Goal: Transaction & Acquisition: Purchase product/service

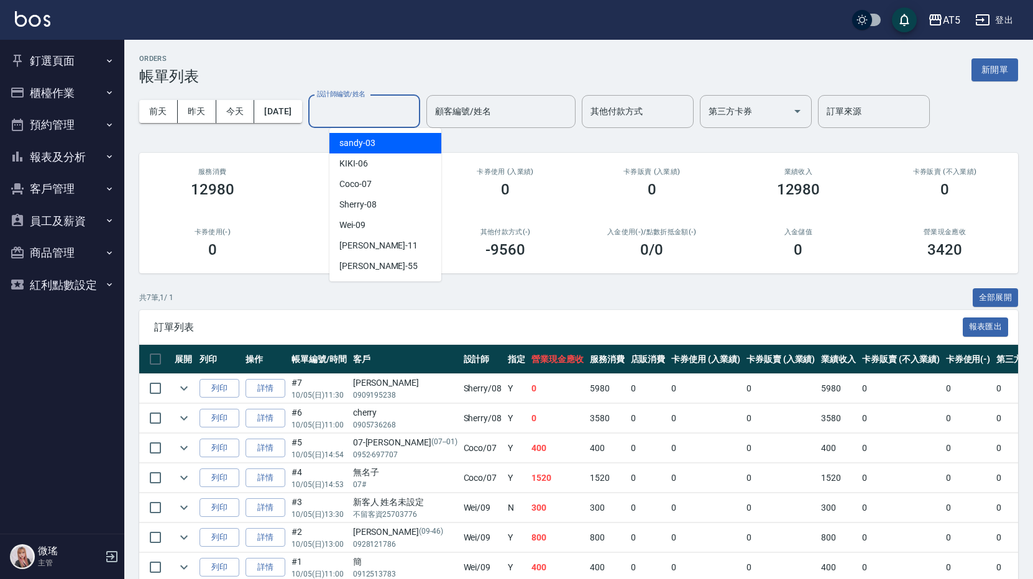
click at [398, 65] on div "ORDERS 帳單列表 新開單" at bounding box center [578, 70] width 879 height 30
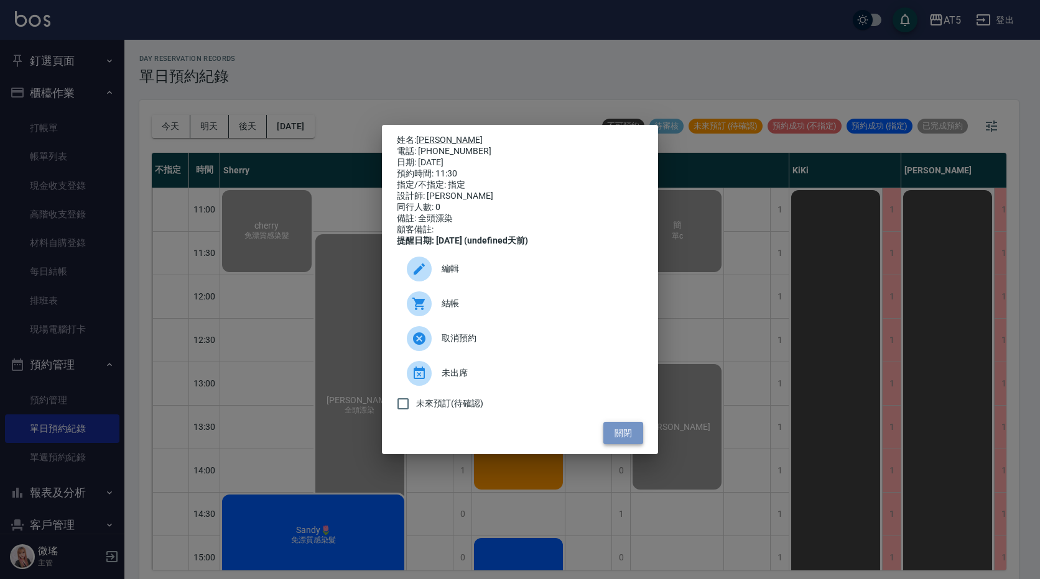
click at [622, 440] on button "關閉" at bounding box center [623, 433] width 40 height 23
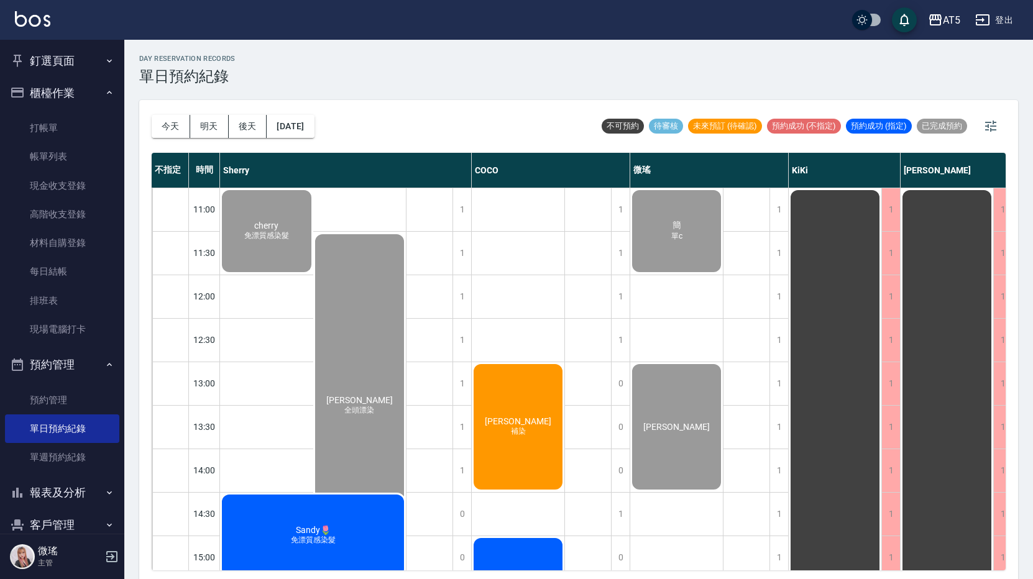
click at [261, 536] on div "Sandy🌷 免漂質感染髮" at bounding box center [313, 536] width 186 height 86
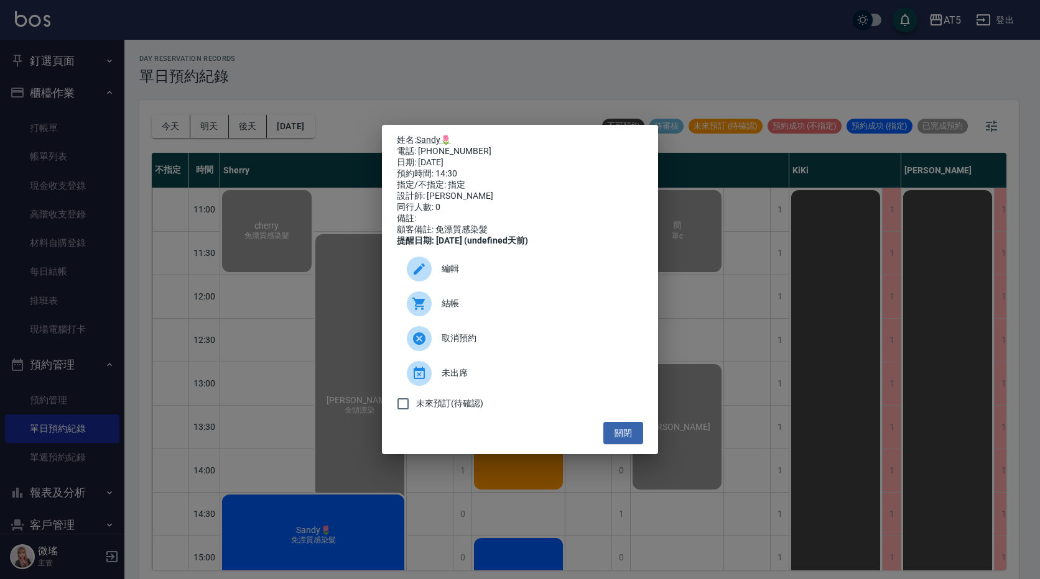
click at [456, 310] on span "結帳" at bounding box center [536, 303] width 191 height 13
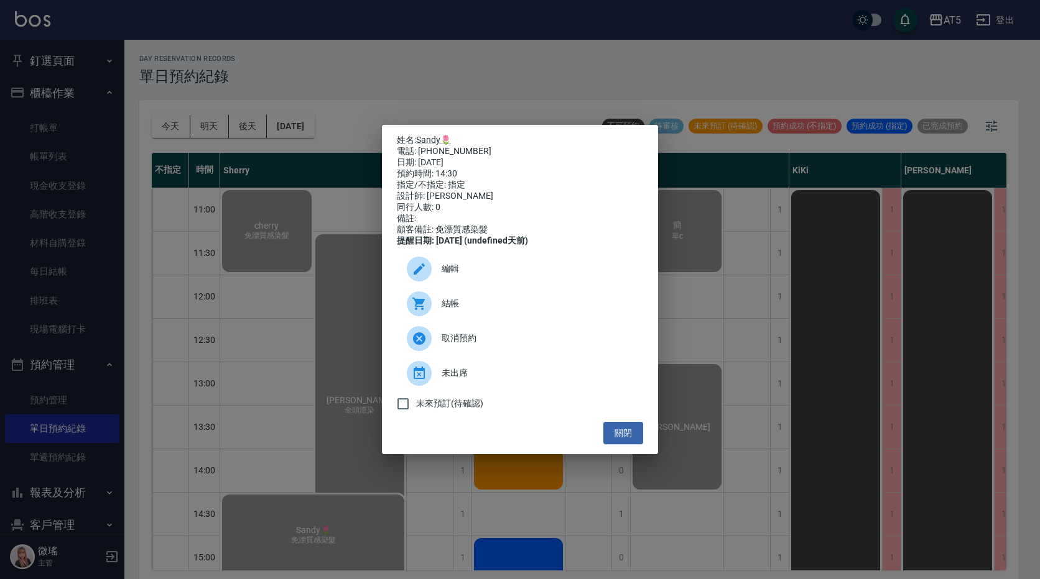
drag, startPoint x: 621, startPoint y: 436, endPoint x: 578, endPoint y: 436, distance: 42.3
click at [620, 436] on button "關閉" at bounding box center [623, 433] width 40 height 23
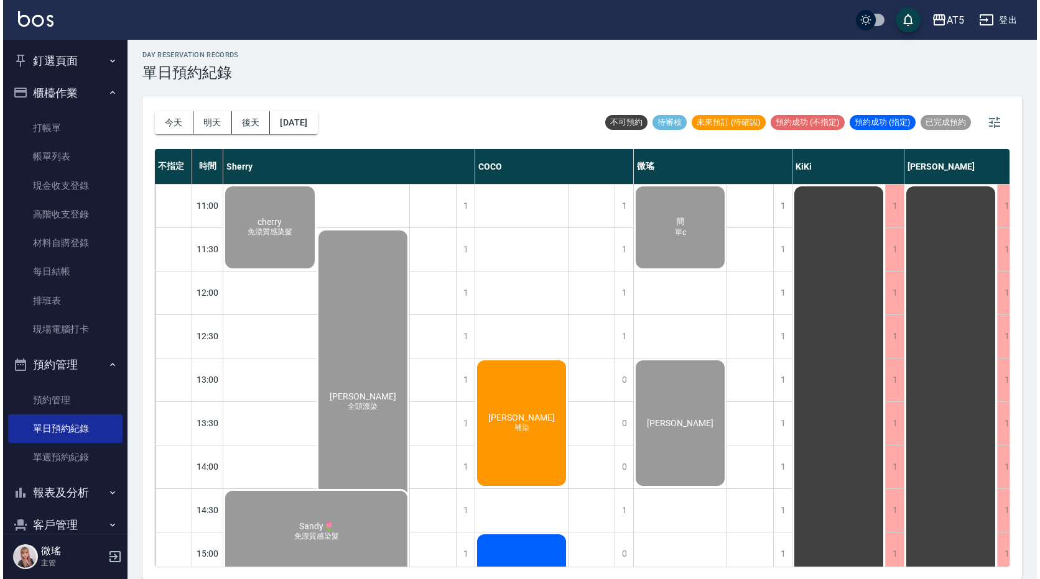
scroll to position [410, 0]
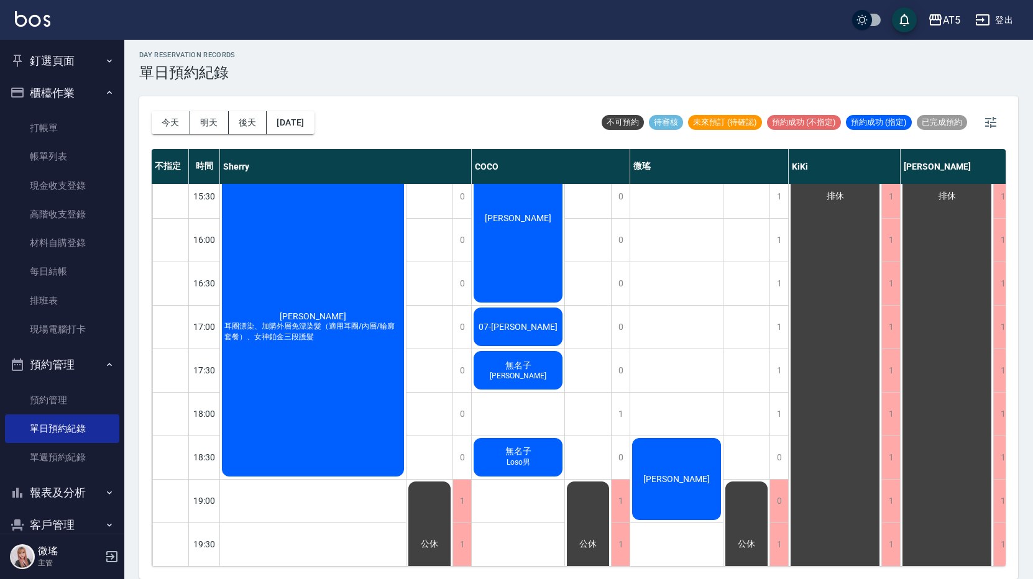
click at [341, 364] on div "Joanna 耳圈漂染、加購外層免漂染髮（適用耳圈/內層/輪廓套餐）、女神鉑金三段護髮" at bounding box center [313, 326] width 186 height 303
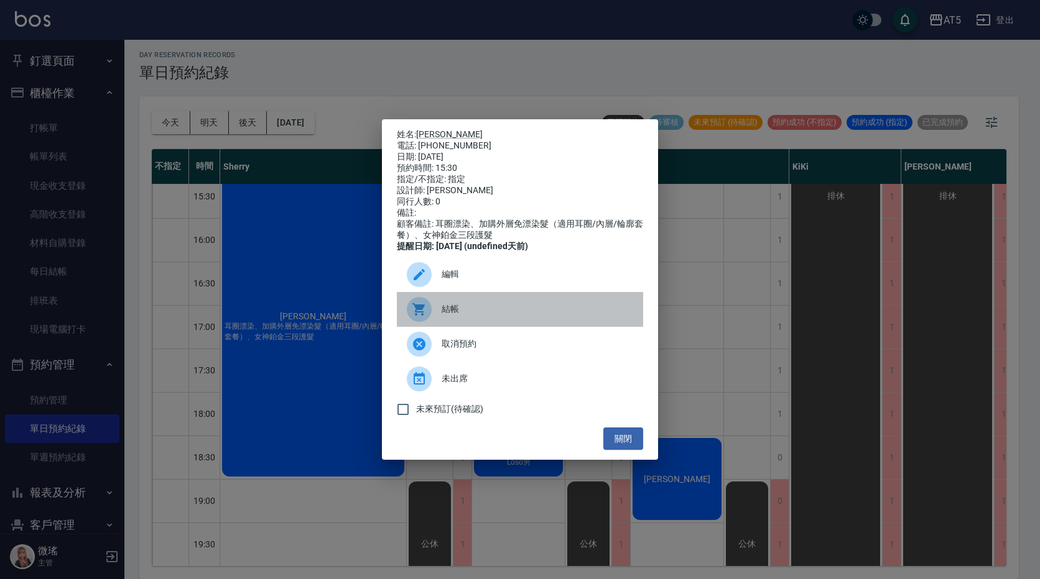
click at [489, 316] on span "結帳" at bounding box center [536, 309] width 191 height 13
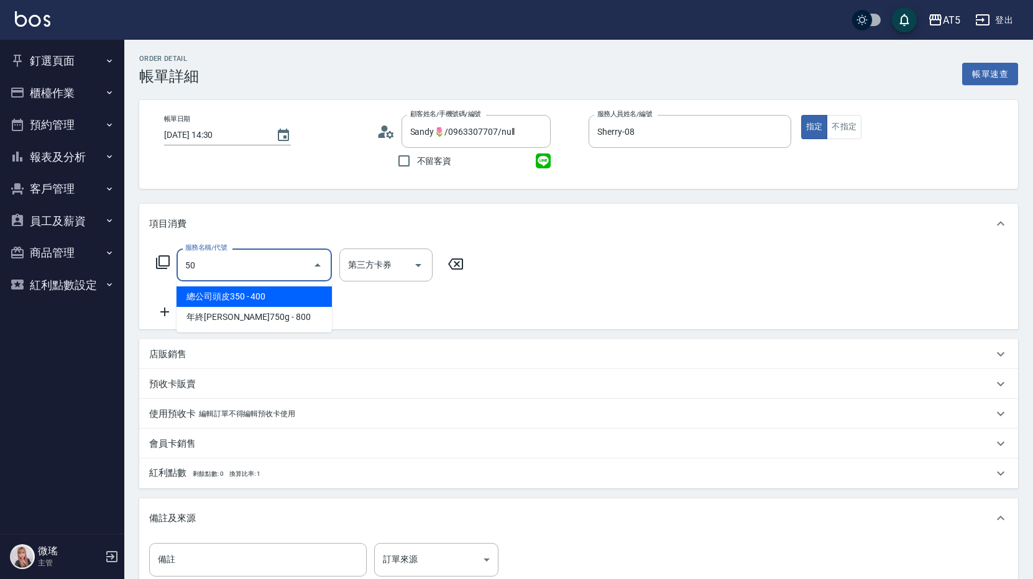
type input "501"
type input "100"
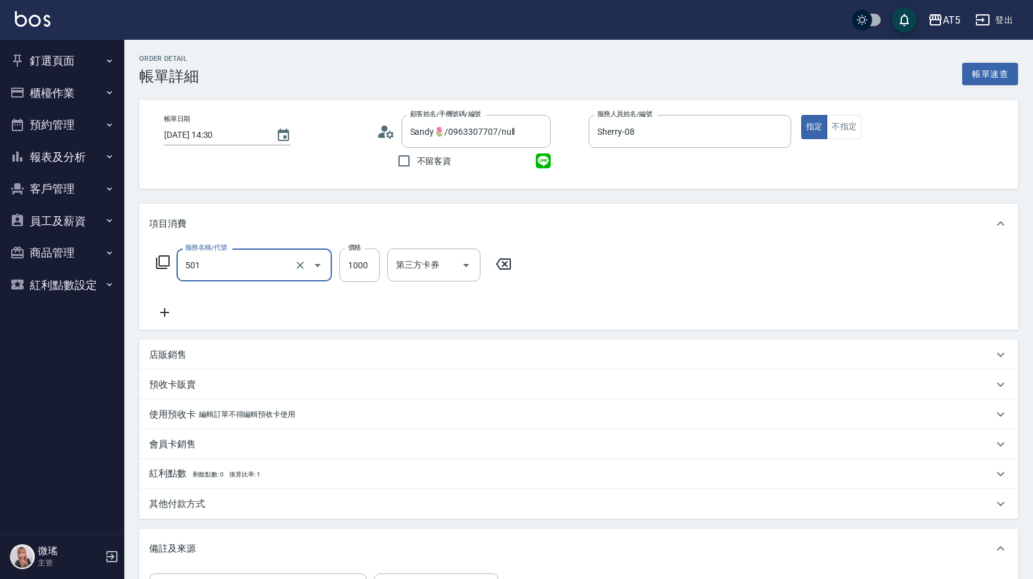
type input "染髮(501)"
type input "2"
type input "0"
type input "20"
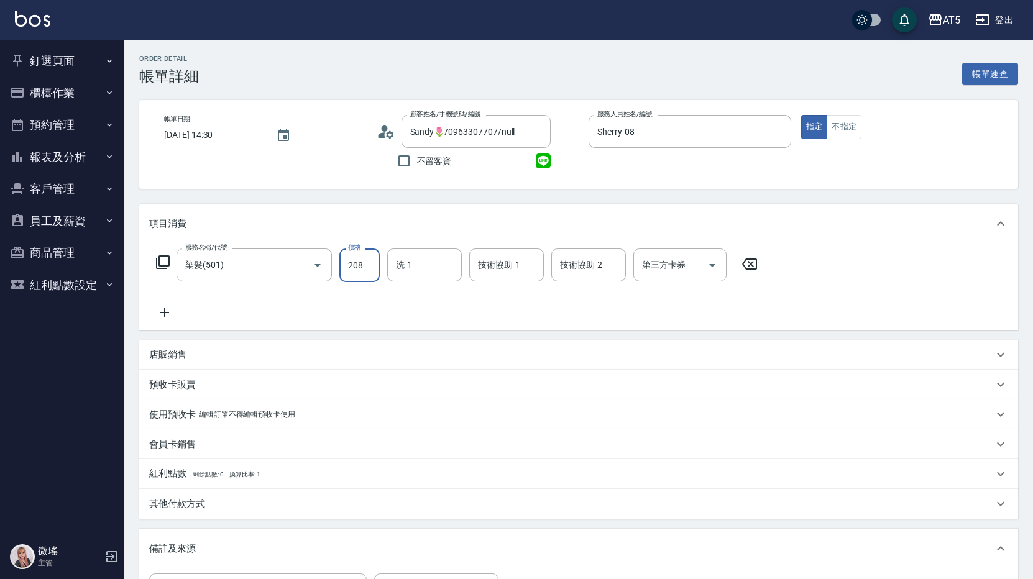
type input "2080"
type input "200"
type input "2080"
click at [235, 270] on input "染髮(501)" at bounding box center [236, 265] width 109 height 22
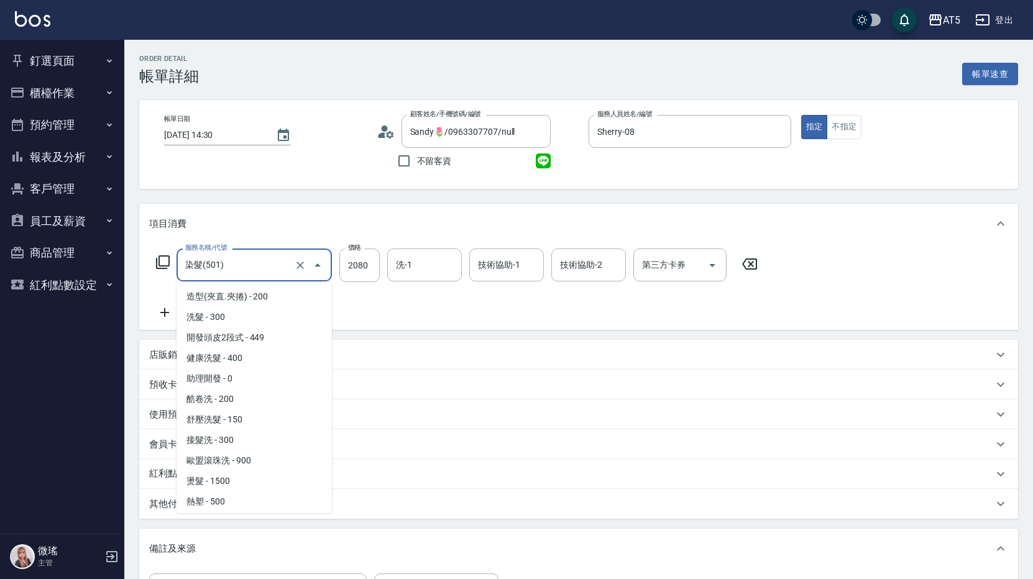
scroll to position [122, 0]
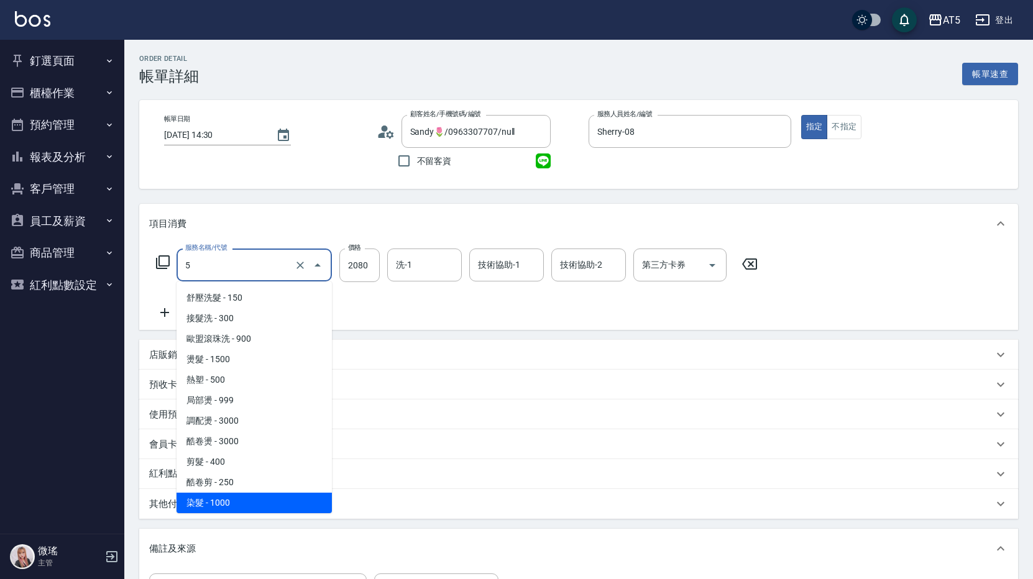
type input "50"
type input "0"
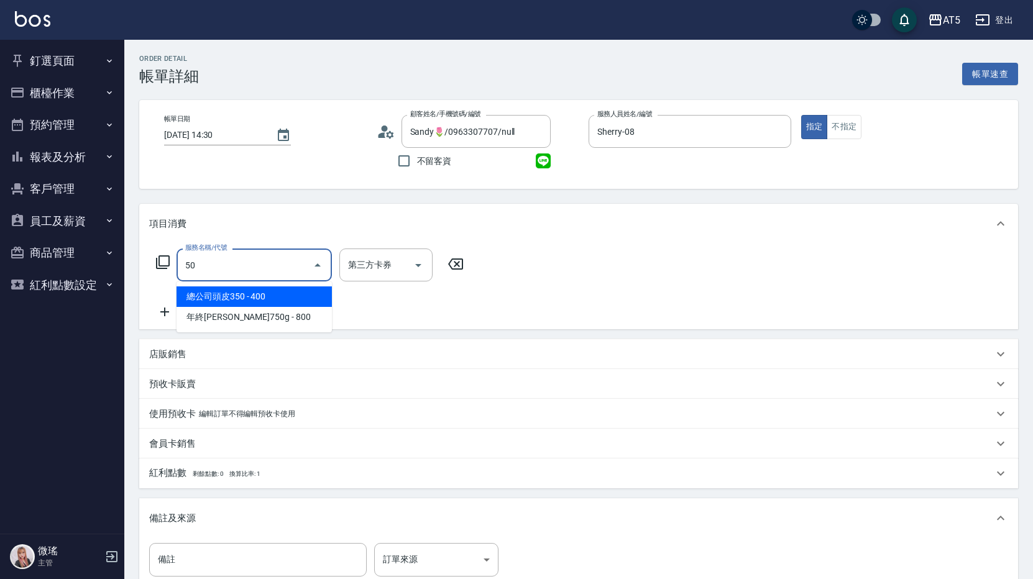
type input "503"
type input "90"
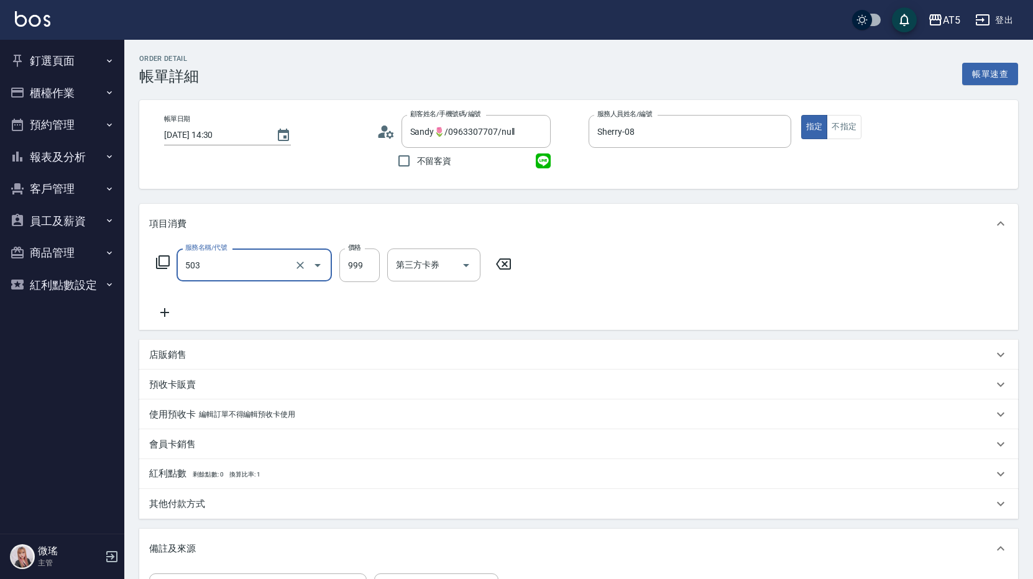
type input "局部髮(503)"
type input "0"
type input "20"
type input "2080"
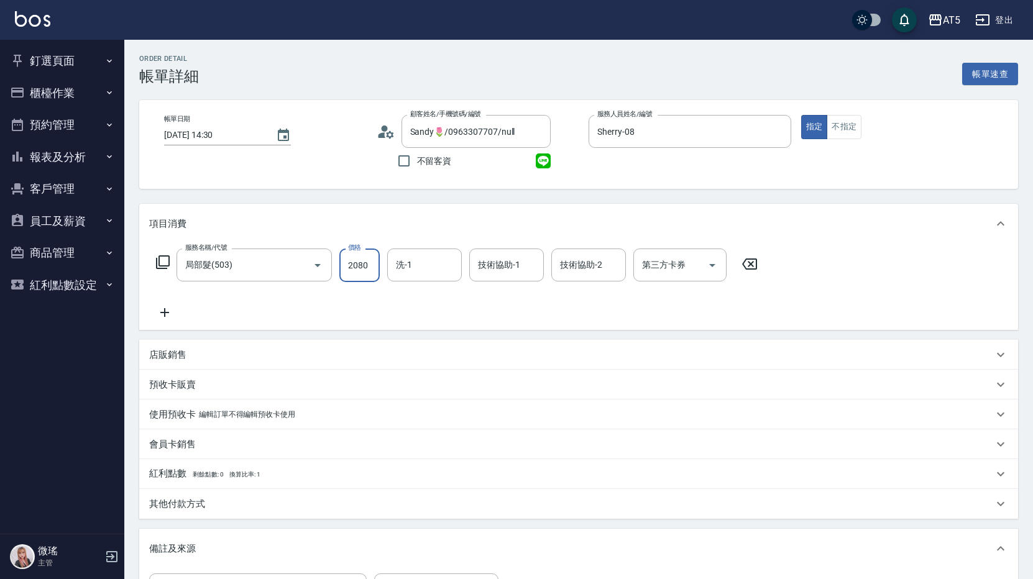
type input "200"
type input "2080"
type input "[PERSON_NAME]-11"
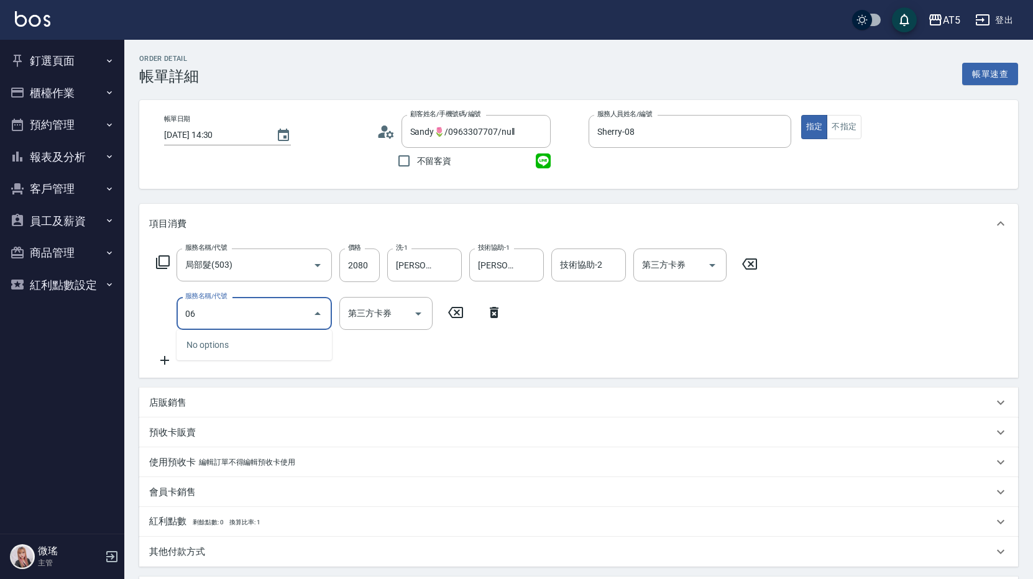
type input "0"
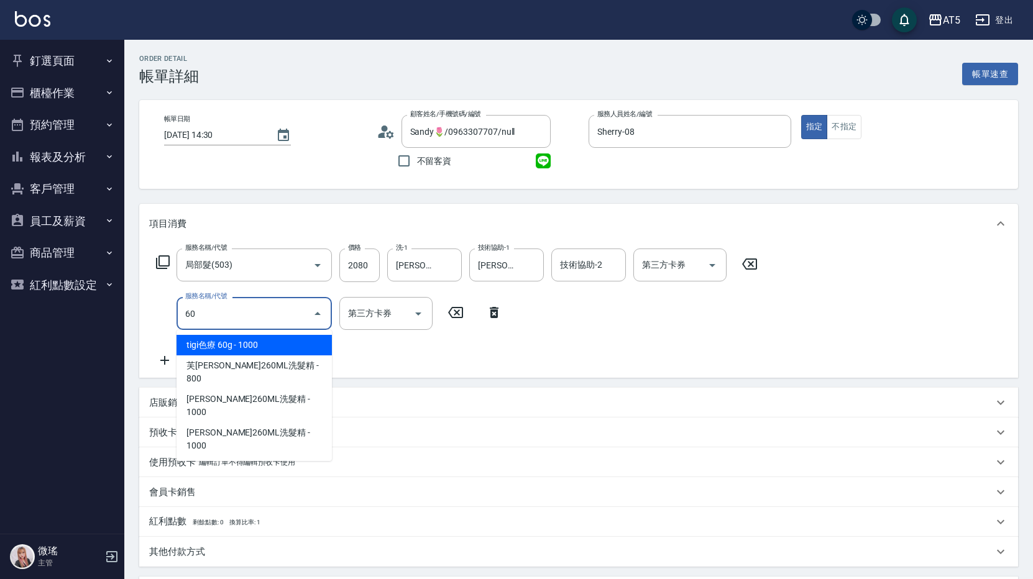
type input "602"
type input "300"
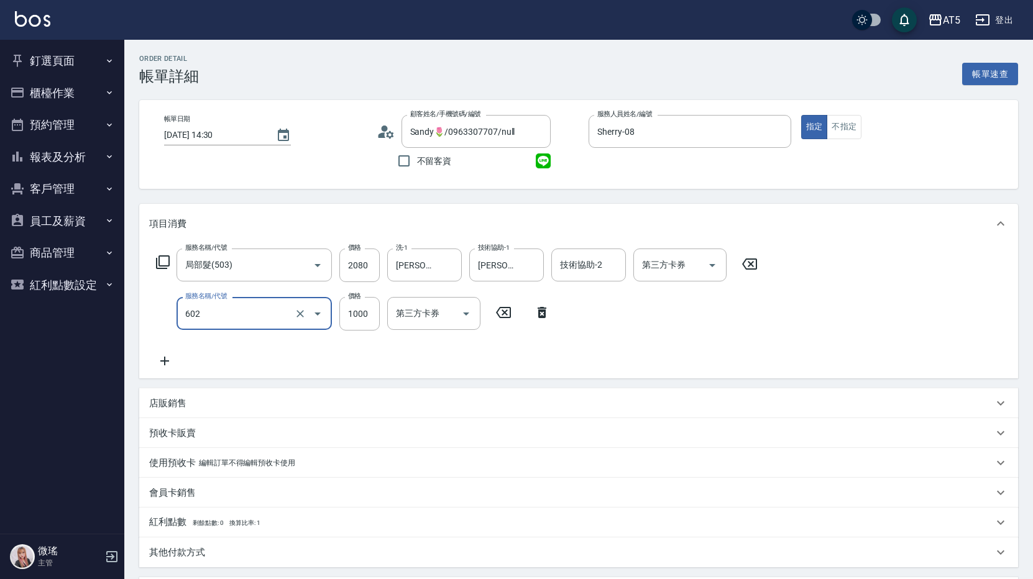
type input "自備鉑金(602)"
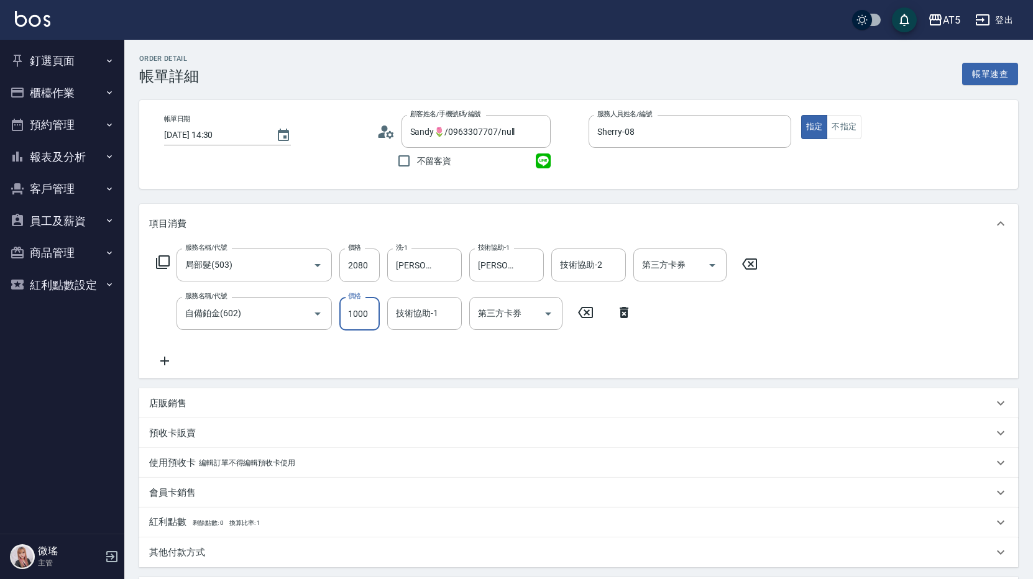
type input "200"
type input "2"
type input "210"
type input "250"
type input "450"
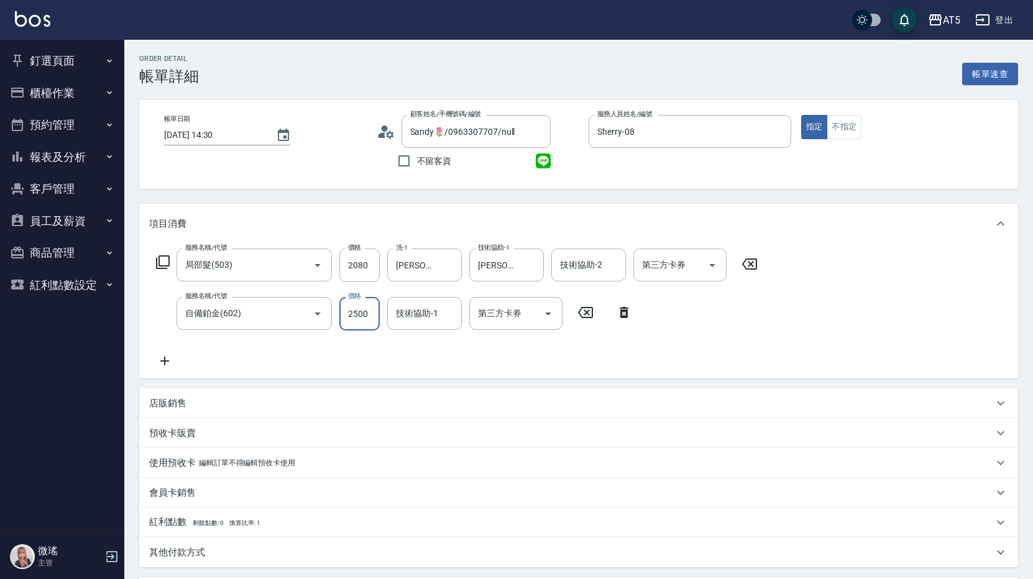
type input "2500"
type input "[PERSON_NAME]-11"
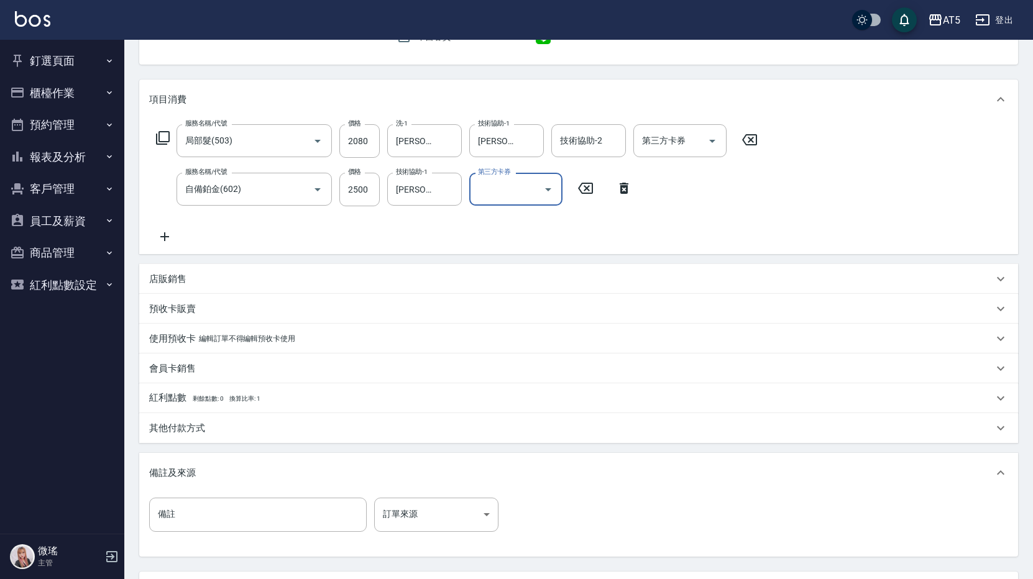
scroll to position [236, 0]
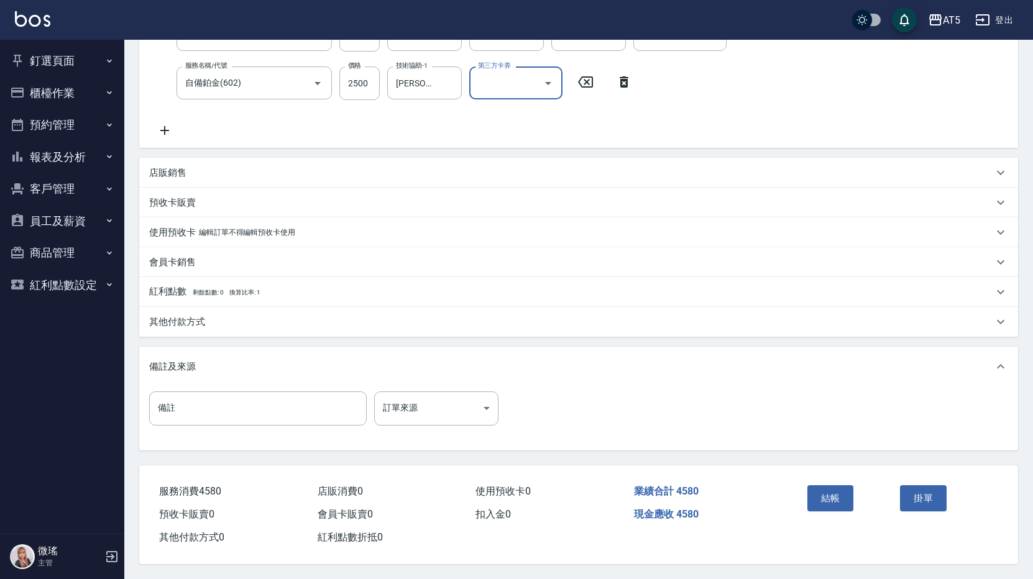
drag, startPoint x: 829, startPoint y: 499, endPoint x: 807, endPoint y: 515, distance: 27.3
click at [829, 497] on button "結帳" at bounding box center [831, 499] width 47 height 26
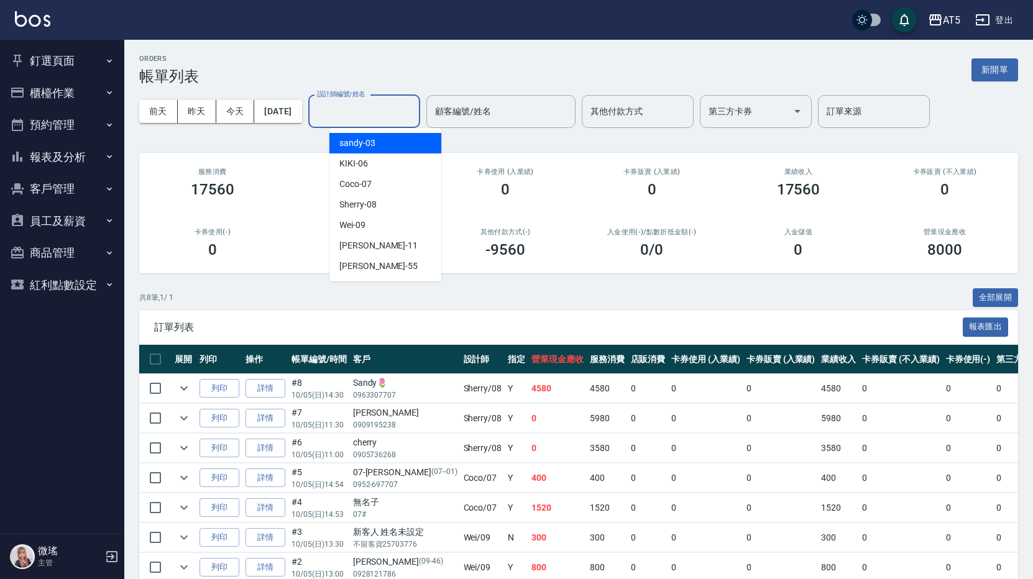
click at [362, 111] on input "設計師編號/姓名" at bounding box center [364, 112] width 101 height 22
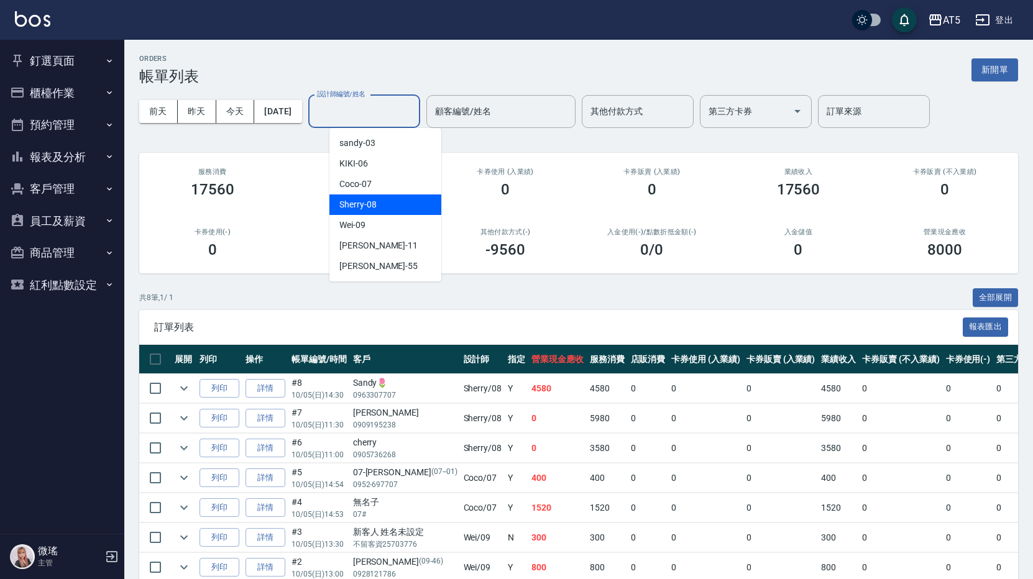
click at [384, 208] on div "Sherry -08" at bounding box center [386, 205] width 112 height 21
type input "Sherry-08"
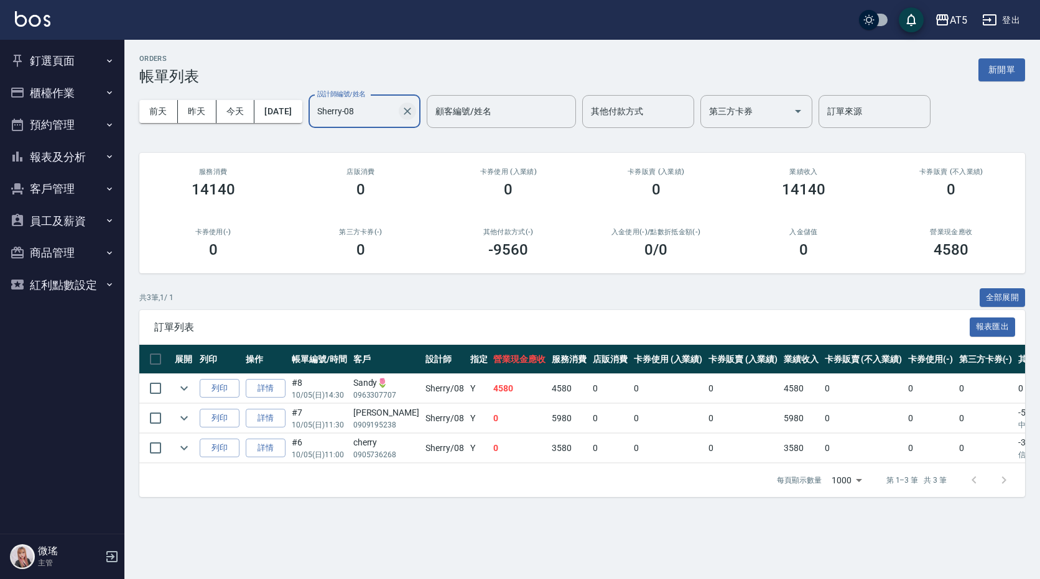
click at [413, 110] on icon "Clear" at bounding box center [407, 111] width 12 height 12
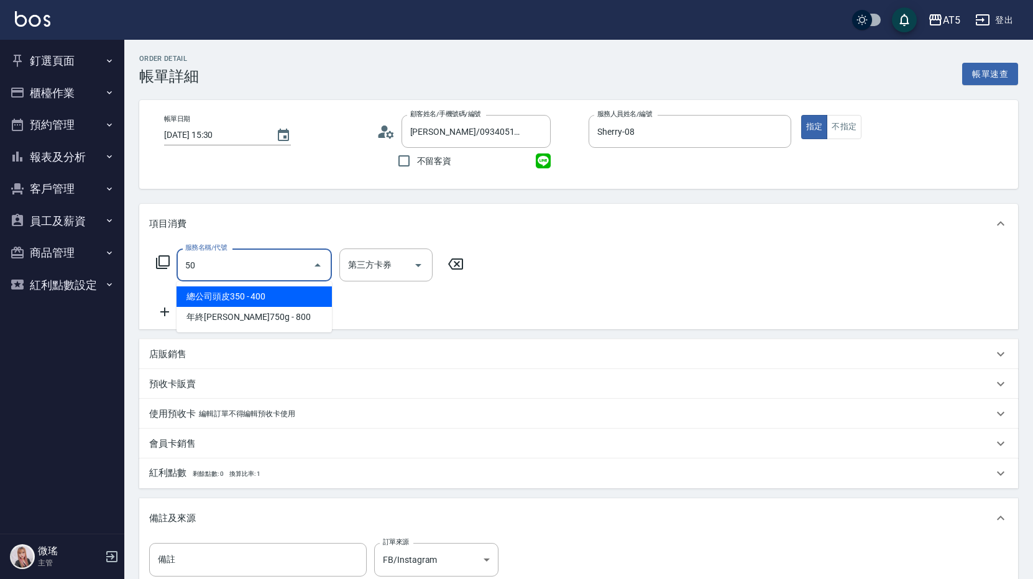
type input "501"
type input "100"
type input "染髮(501)"
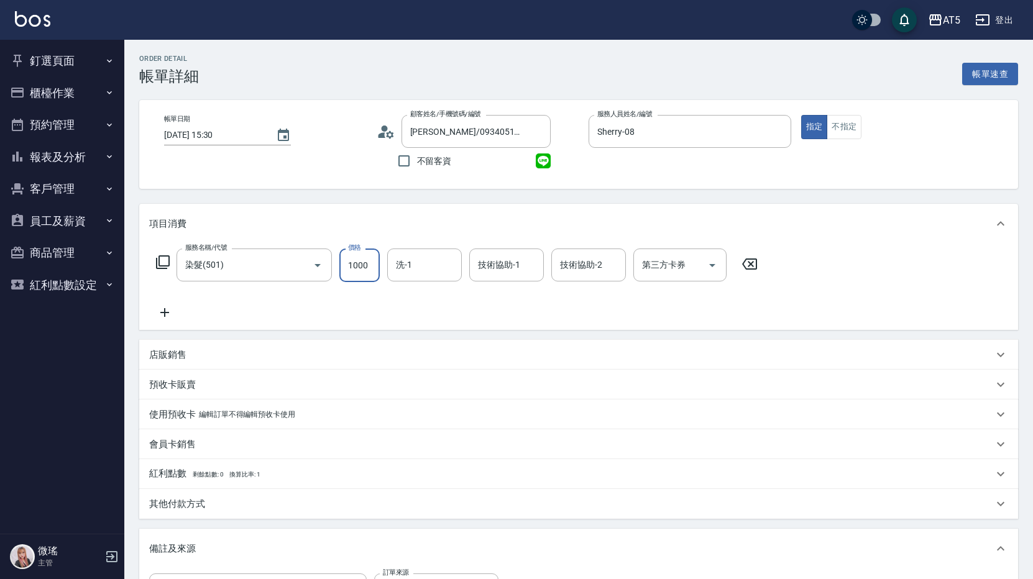
type input "1"
type input "0"
type input "19"
type input "10"
type input "1980"
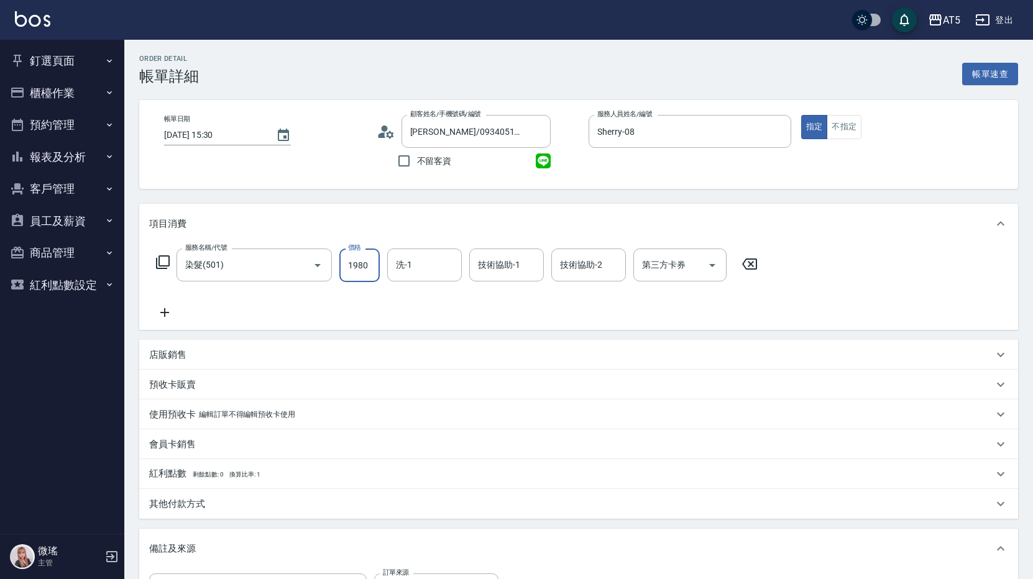
type input "190"
type input "1980"
type input "[PERSON_NAME]-11"
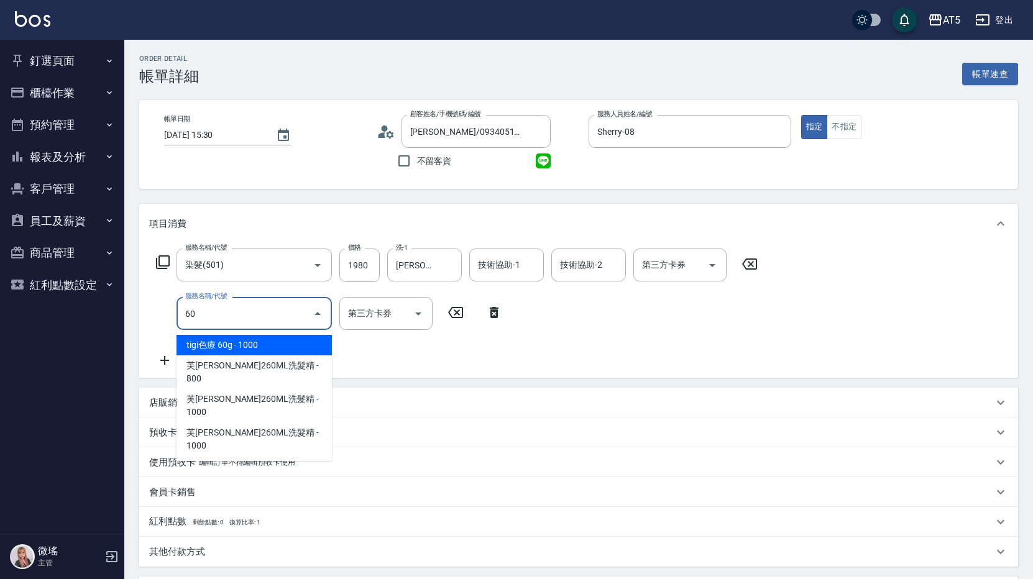
type input "602"
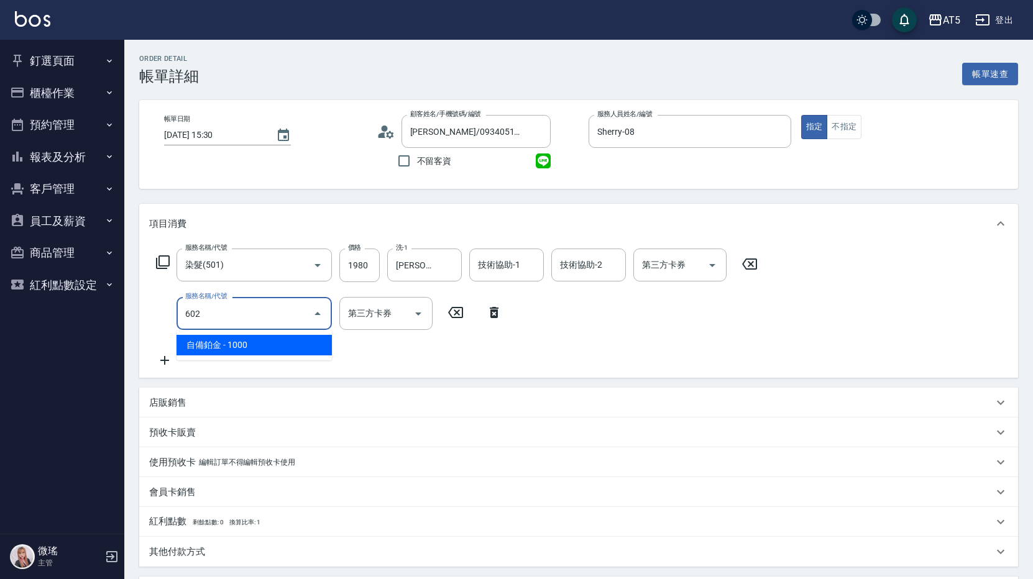
type input "290"
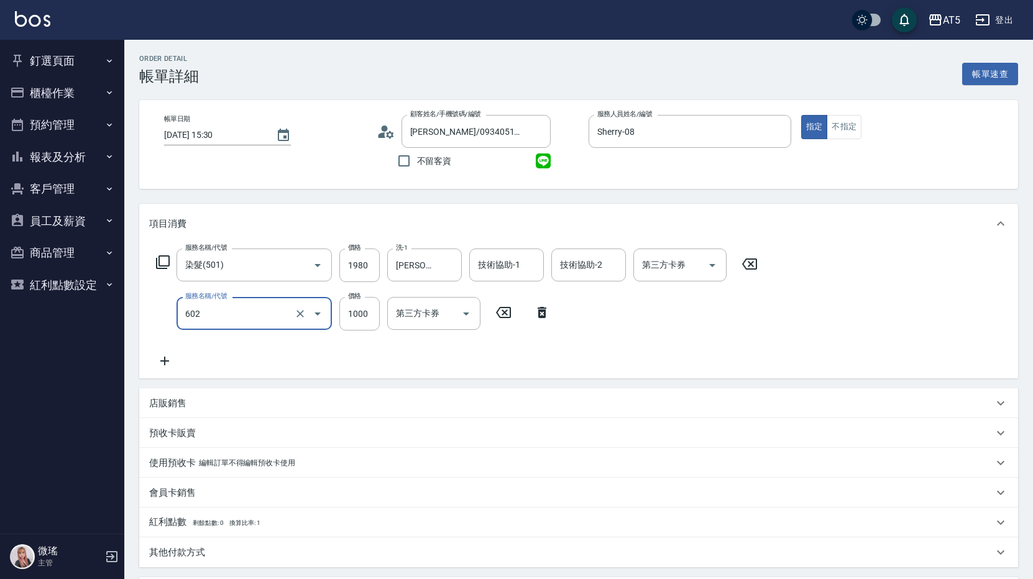
type input "自備鉑金(602)"
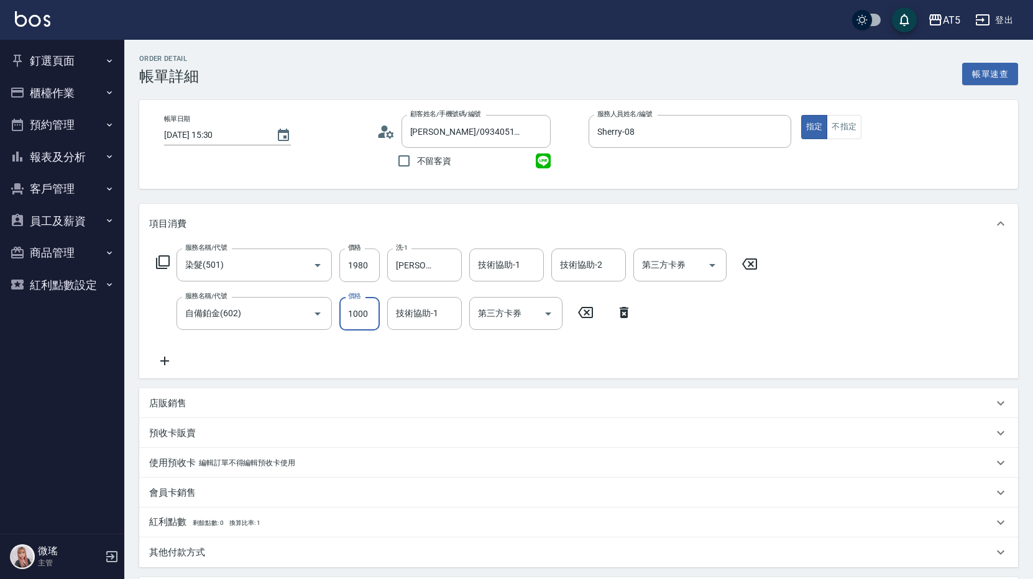
type input "2"
type input "200"
type input "250"
type input "440"
type input "2500"
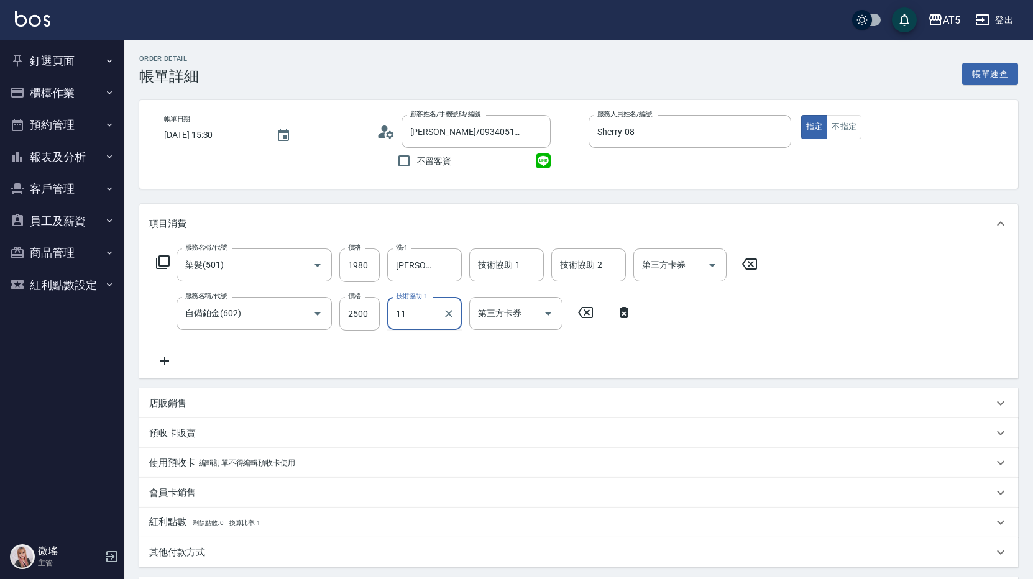
type input "[PERSON_NAME]-11"
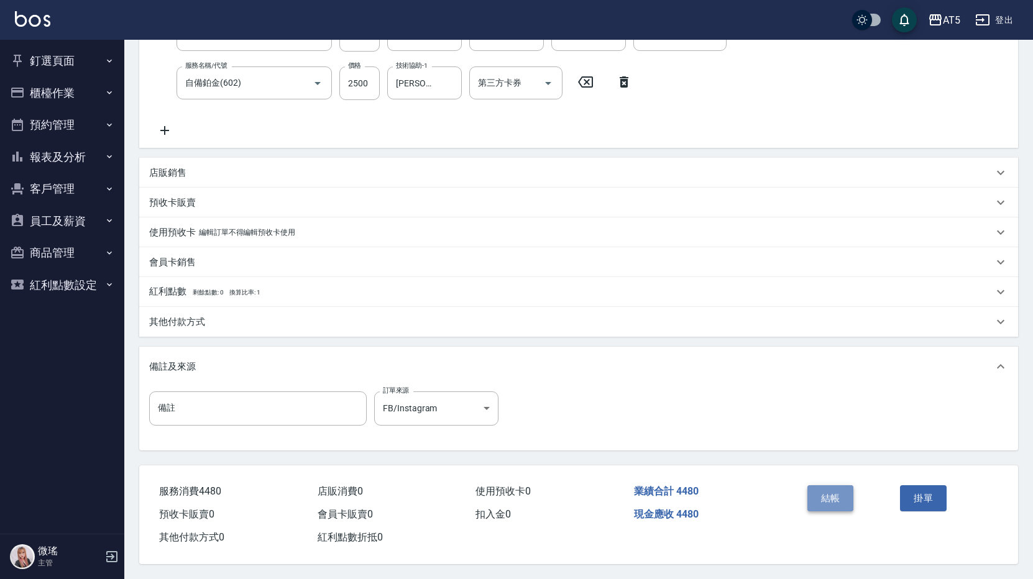
click at [820, 494] on button "結帳" at bounding box center [831, 499] width 47 height 26
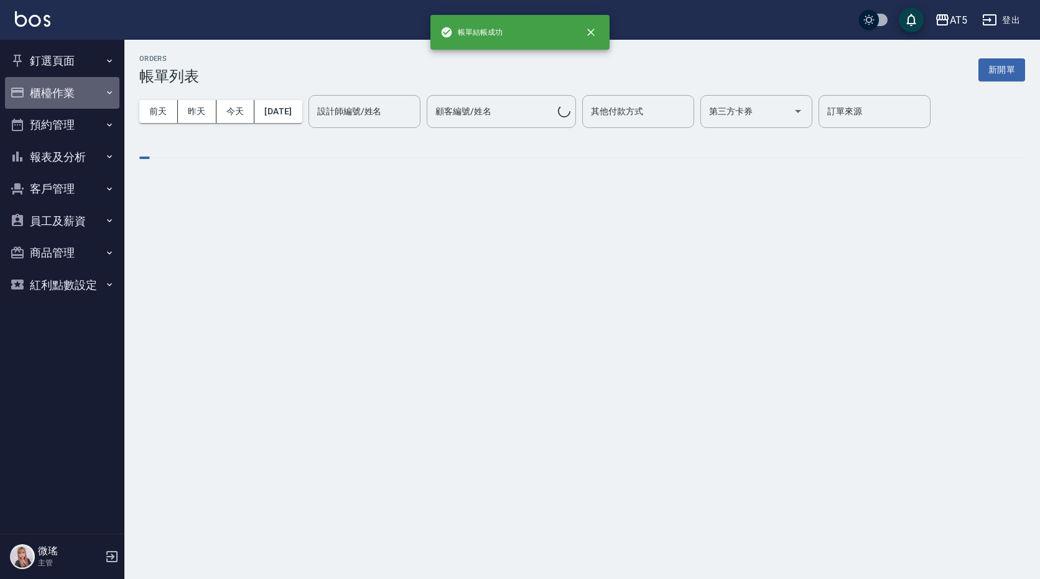
click at [57, 99] on button "櫃檯作業" at bounding box center [62, 93] width 114 height 32
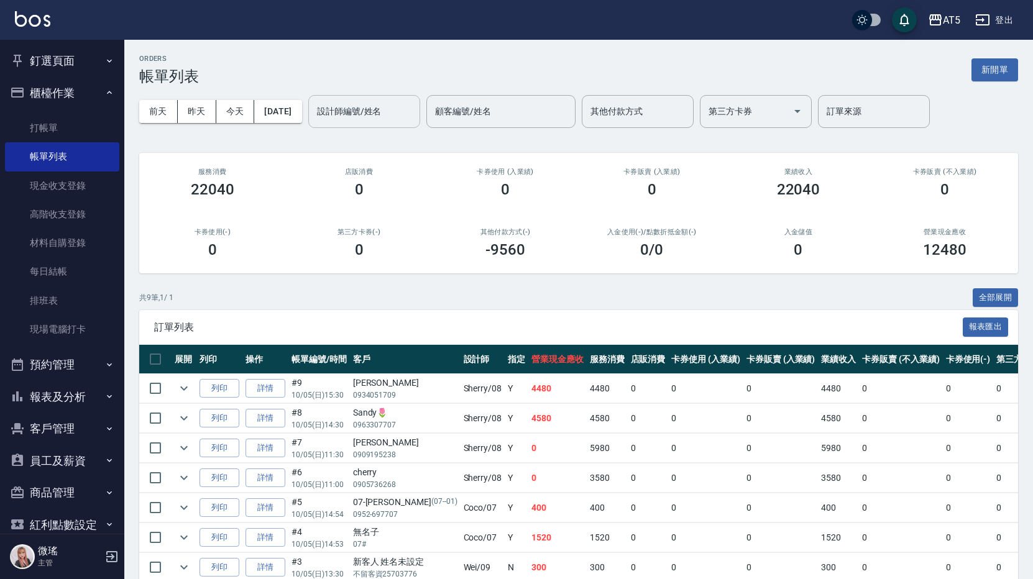
drag, startPoint x: 346, startPoint y: 111, endPoint x: 348, endPoint y: 119, distance: 8.5
click at [346, 113] on input "設計師編號/姓名" at bounding box center [364, 112] width 101 height 22
click at [75, 372] on button "預約管理" at bounding box center [62, 365] width 114 height 32
click at [62, 404] on button "報表及分析" at bounding box center [62, 397] width 114 height 32
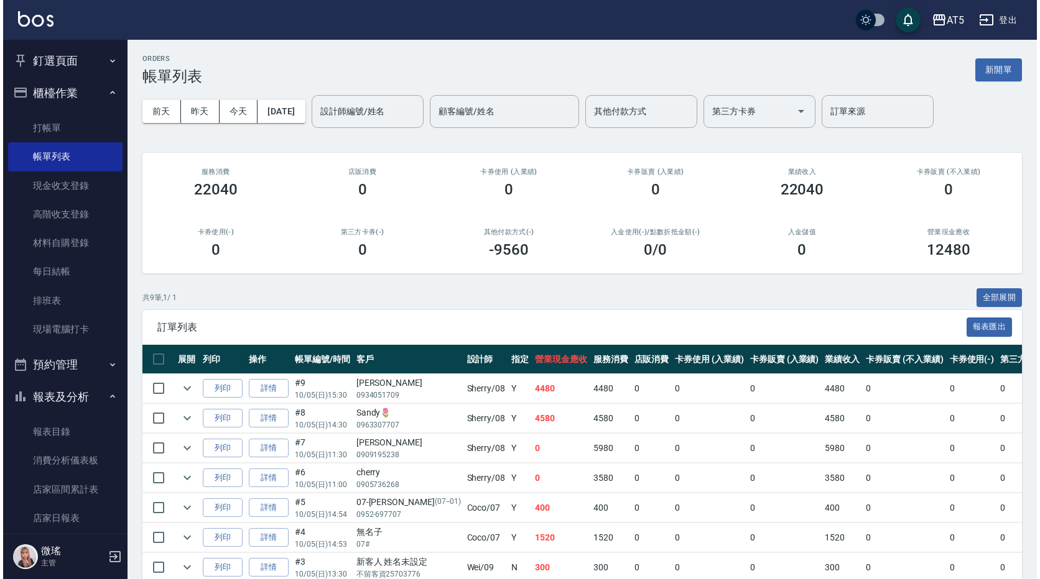
scroll to position [187, 0]
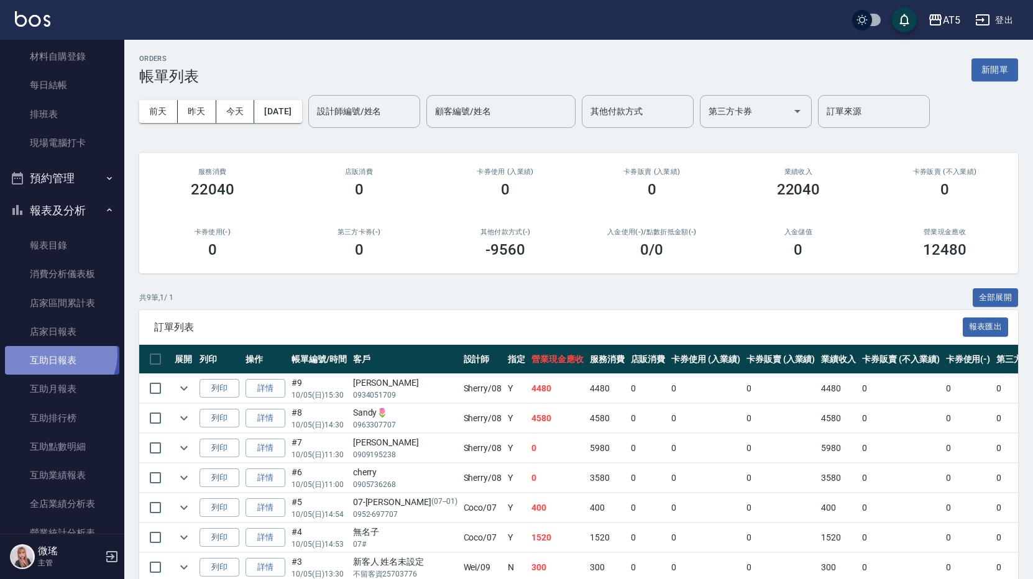
click at [57, 354] on link "互助日報表" at bounding box center [62, 360] width 114 height 29
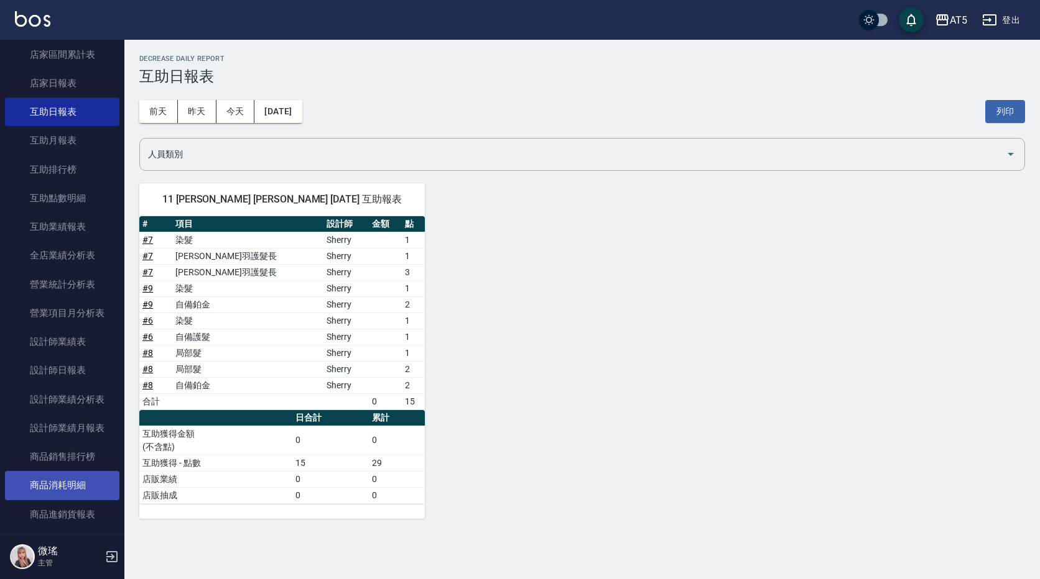
scroll to position [622, 0]
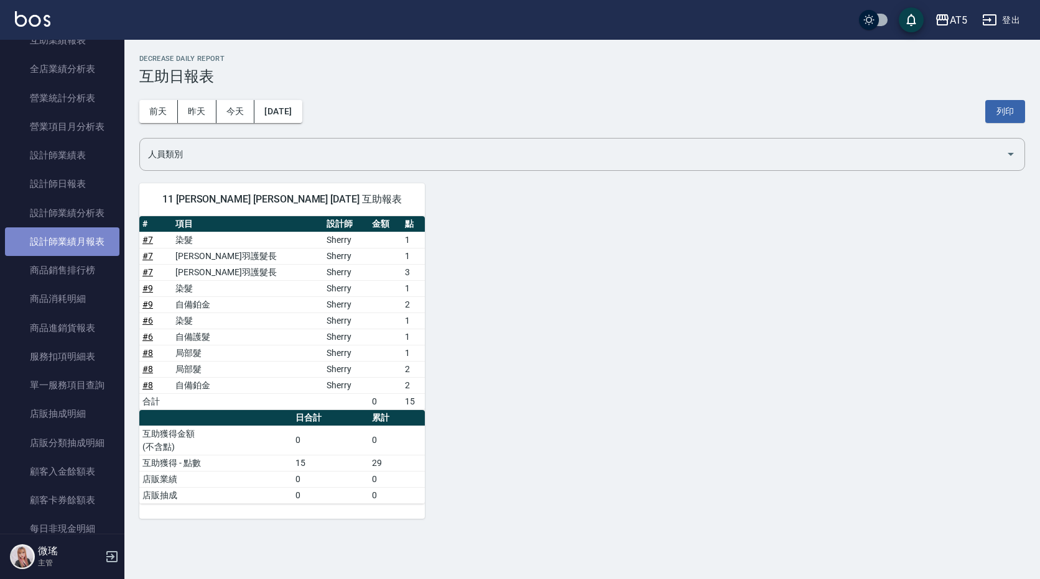
click at [80, 228] on link "設計師業績月報表" at bounding box center [62, 242] width 114 height 29
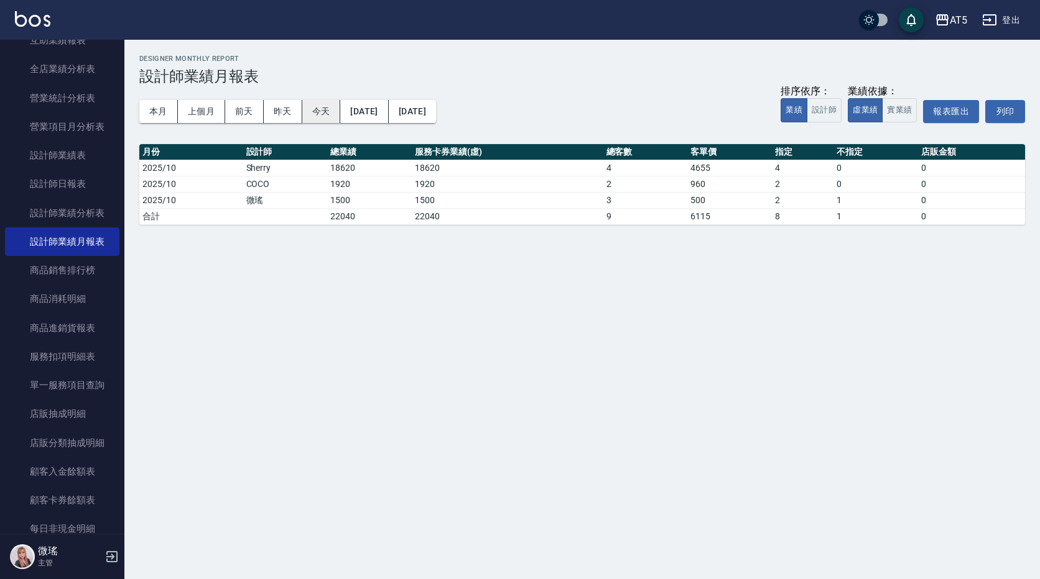
click at [322, 108] on button "今天" at bounding box center [321, 111] width 39 height 23
click at [896, 115] on button "實業績" at bounding box center [899, 110] width 35 height 24
click at [166, 113] on button "本月" at bounding box center [158, 111] width 39 height 23
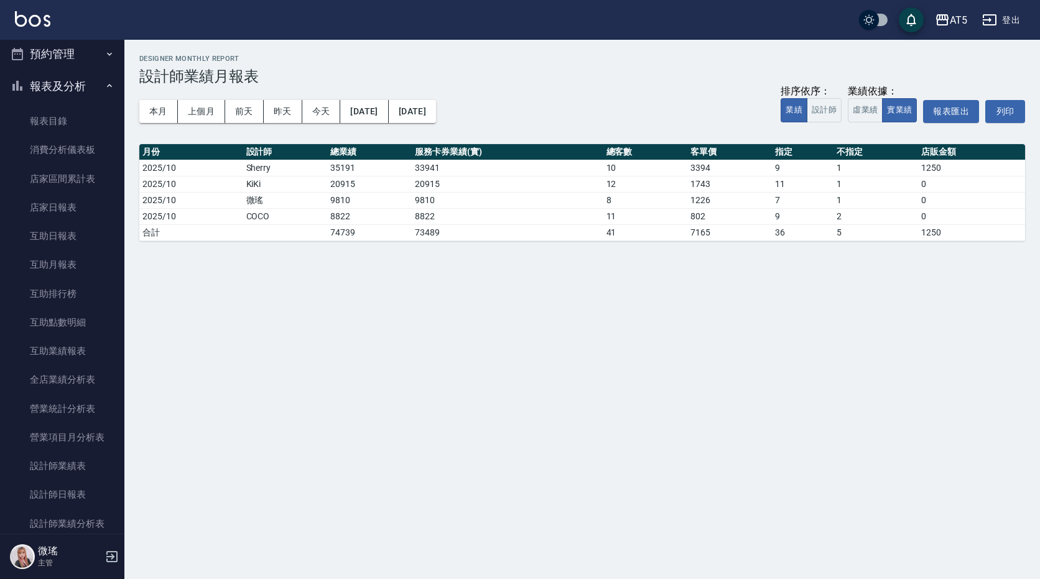
scroll to position [187, 0]
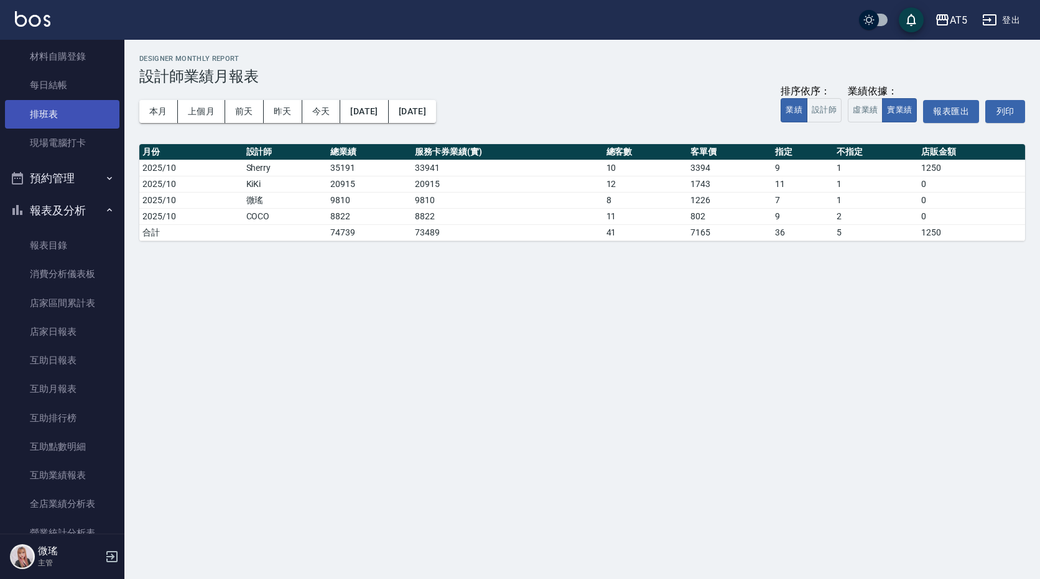
click at [64, 120] on link "排班表" at bounding box center [62, 114] width 114 height 29
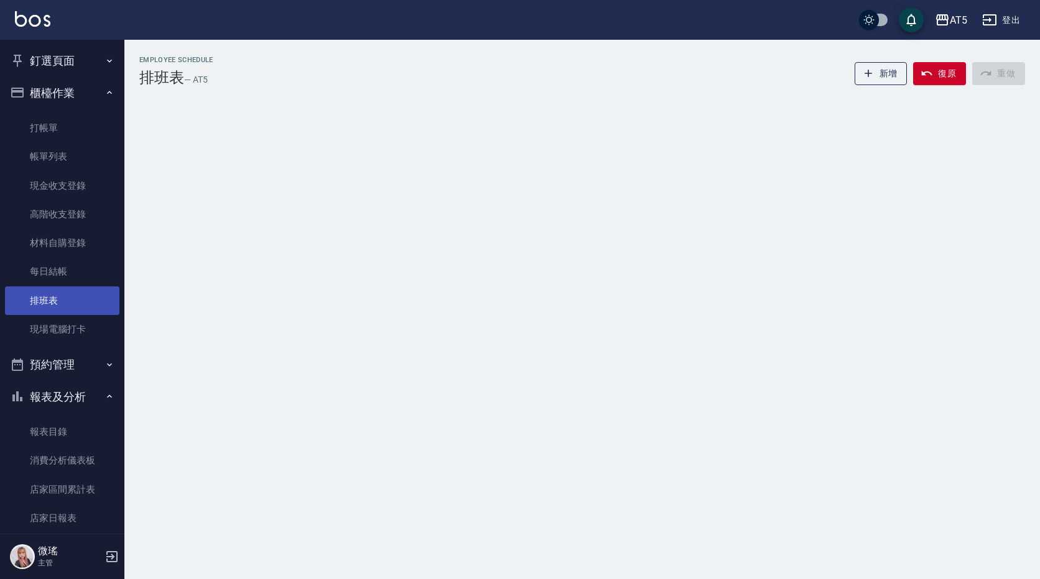
click at [64, 120] on link "打帳單" at bounding box center [62, 128] width 114 height 29
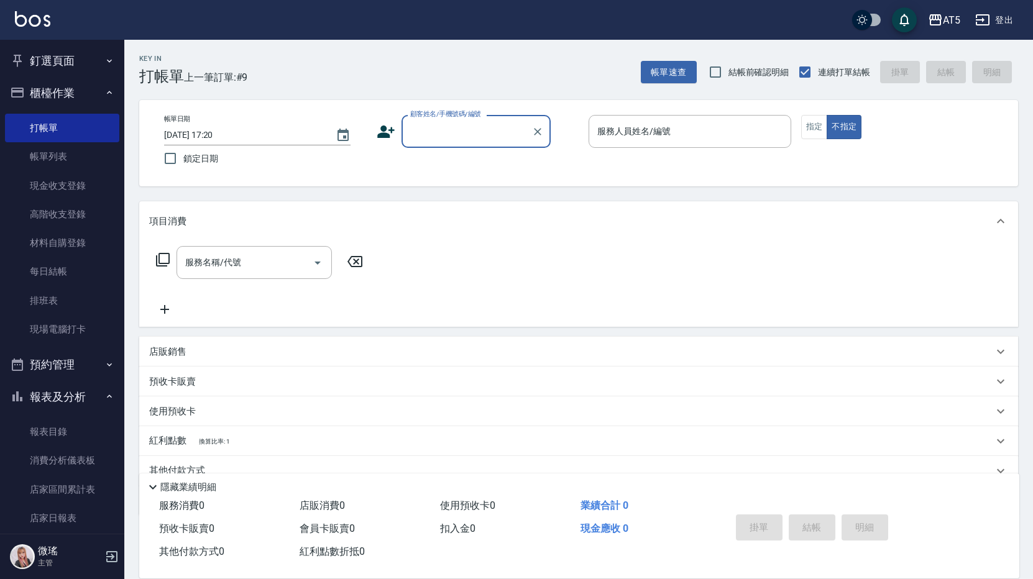
click at [482, 132] on input "顧客姓名/手機號碼/編號" at bounding box center [466, 132] width 119 height 22
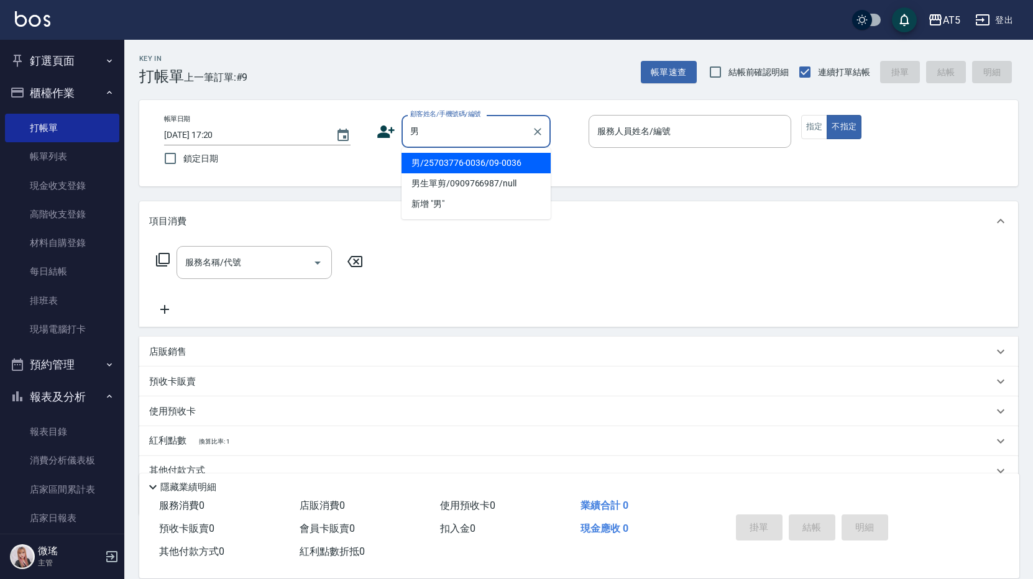
click at [430, 163] on li "男/25703776-0036/09-0036" at bounding box center [476, 163] width 149 height 21
type input "男/25703776-0036/09-0036"
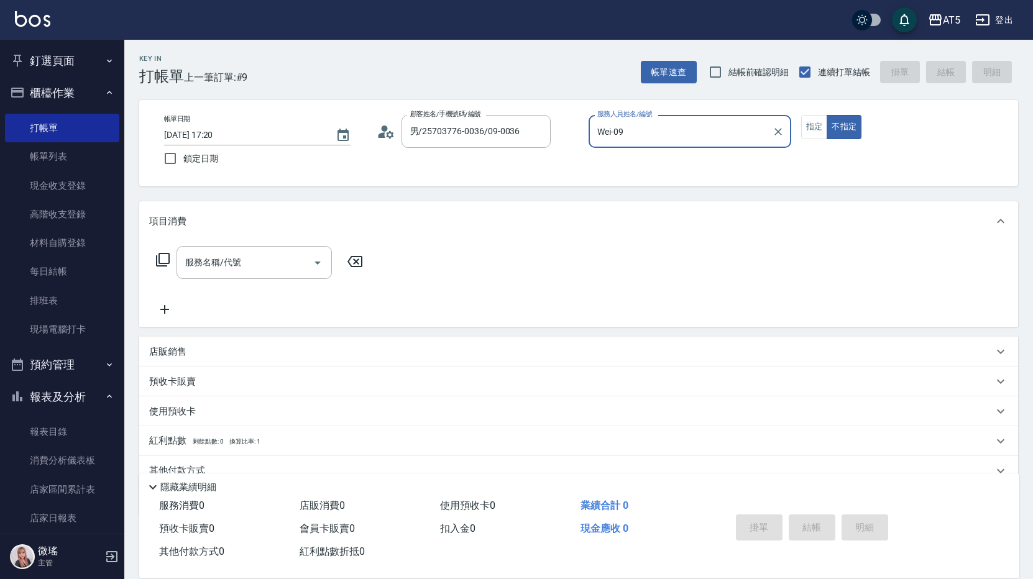
type input "Wei-09"
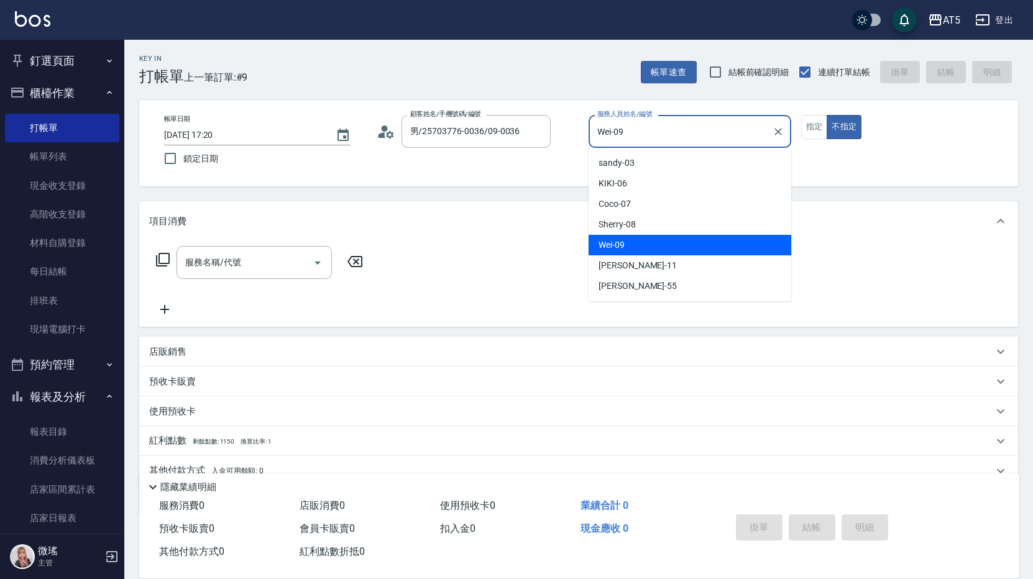
click at [677, 140] on input "Wei-09" at bounding box center [680, 132] width 173 height 22
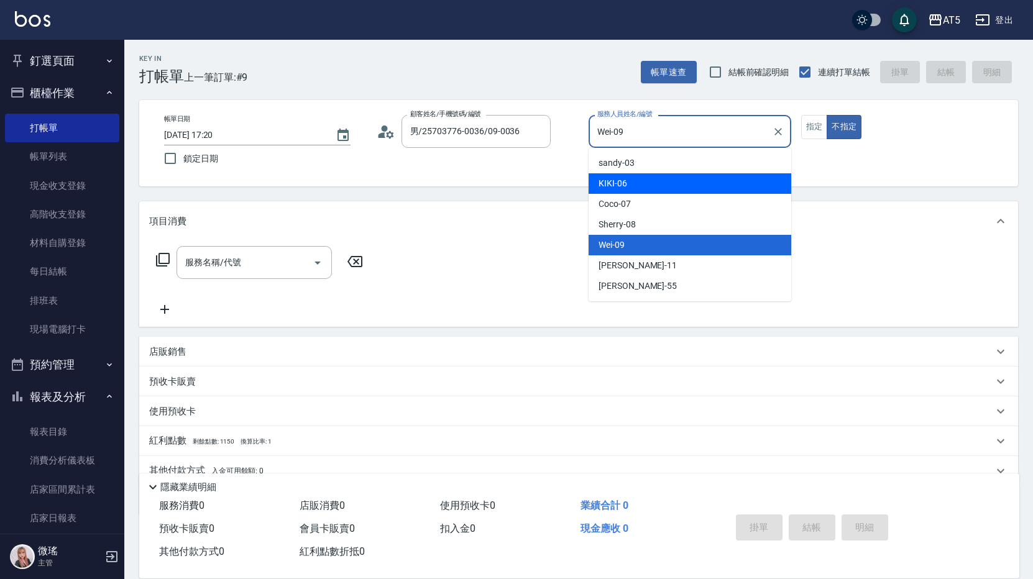
click at [895, 153] on div "帳單日期 [DATE] 17:20 鎖定日期 顧客姓名/手機號碼/編號 男/25703776-0036/09-0036 顧客姓名/手機號碼/編號 服務人員姓名…" at bounding box center [578, 143] width 849 height 57
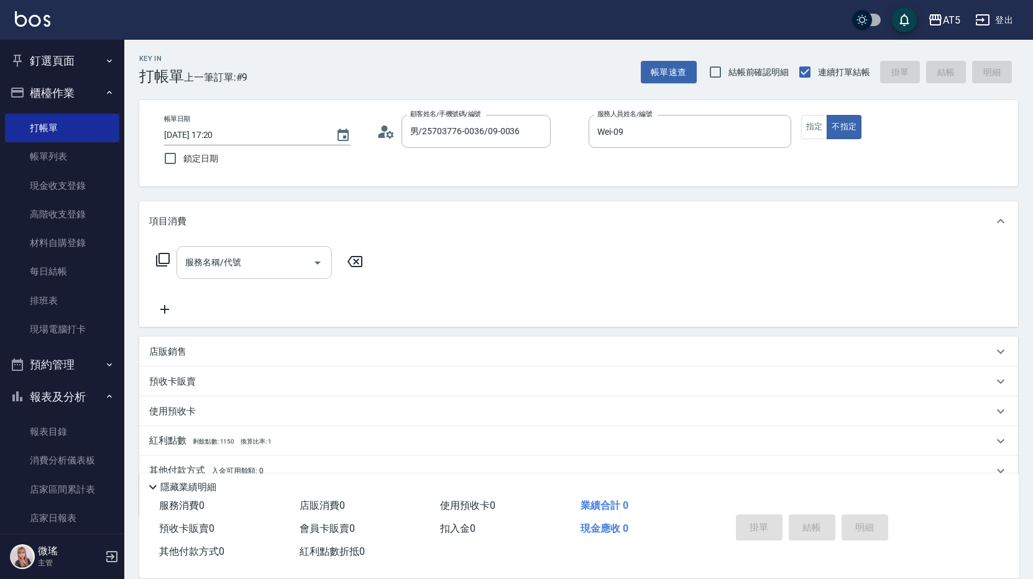
click at [267, 261] on input "服務名稱/代號" at bounding box center [245, 263] width 126 height 22
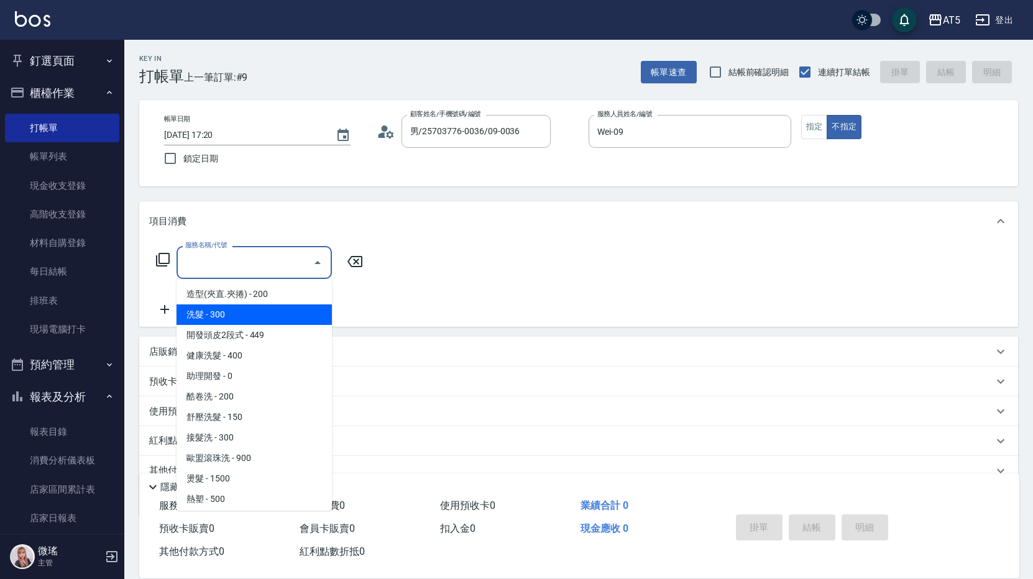
click at [214, 323] on span "洗髮 - 300" at bounding box center [254, 315] width 155 height 21
type input "洗髮(201)"
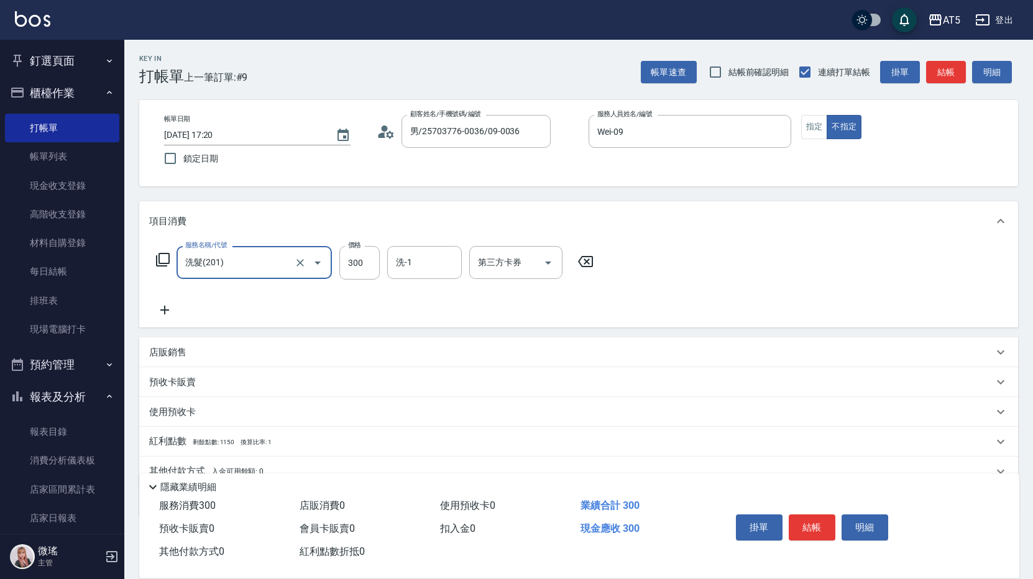
click at [168, 312] on icon at bounding box center [164, 310] width 31 height 15
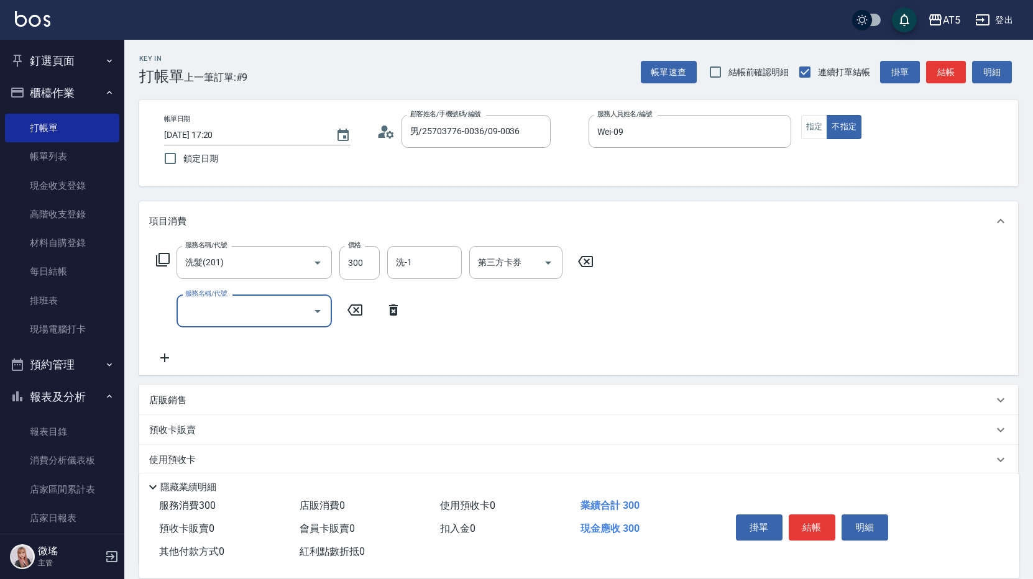
click at [232, 292] on div "服務名稱/代號 洗髮(201) 服務名稱/代號 價格 300 價格 洗-1 洗-1 第三方卡券 第三方卡券 服務名稱/代號 服務名稱/代號" at bounding box center [375, 305] width 452 height 119
click at [251, 317] on input "服務名稱/代號" at bounding box center [245, 311] width 126 height 22
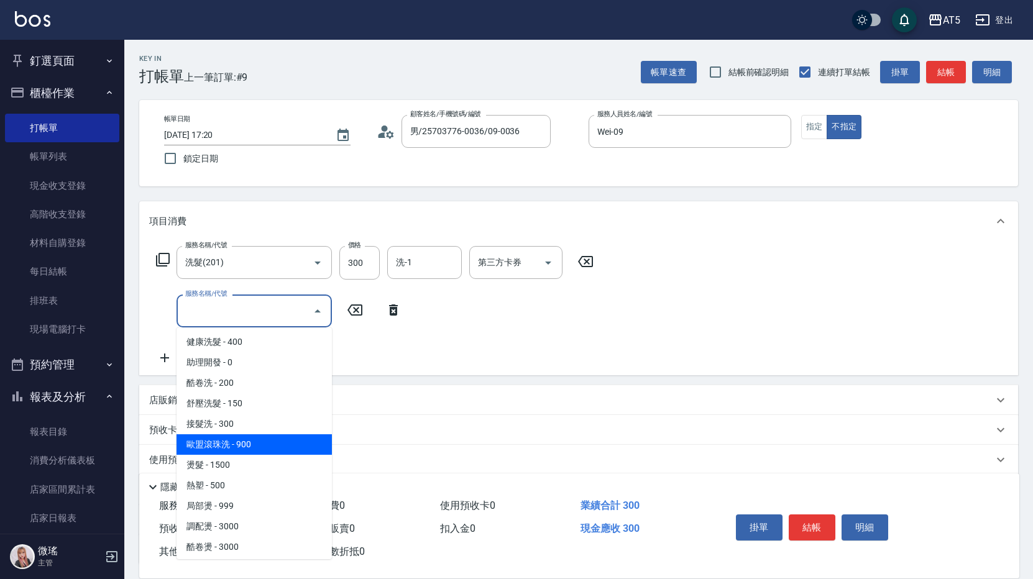
scroll to position [124, 0]
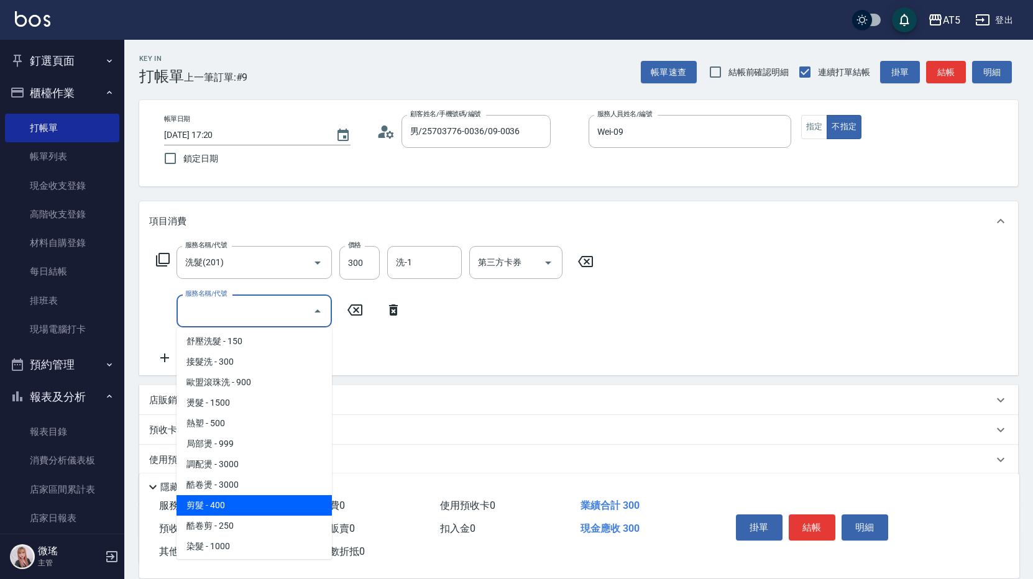
click at [238, 504] on span "剪髮 - 400" at bounding box center [254, 506] width 155 height 21
type input "70"
type input "剪髮(401)"
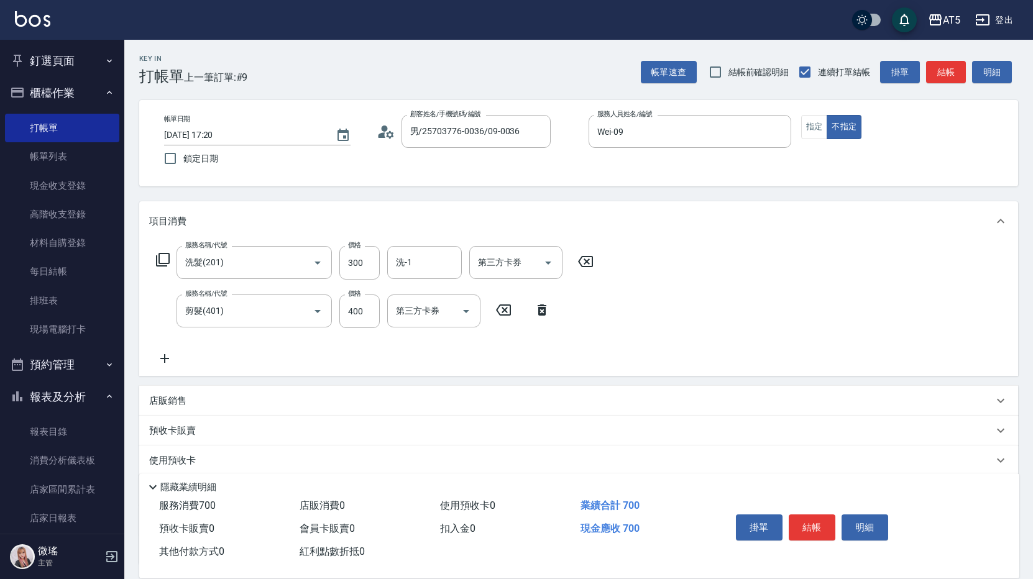
click at [767, 286] on div "服務名稱/代號 洗髮(201) 服務名稱/代號 價格 300 價格 洗-1 洗-1 第三方卡券 第三方卡券 服務名稱/代號 剪髮(401) 服務名稱/代號 價…" at bounding box center [578, 308] width 879 height 135
click at [816, 520] on button "結帳" at bounding box center [812, 528] width 47 height 26
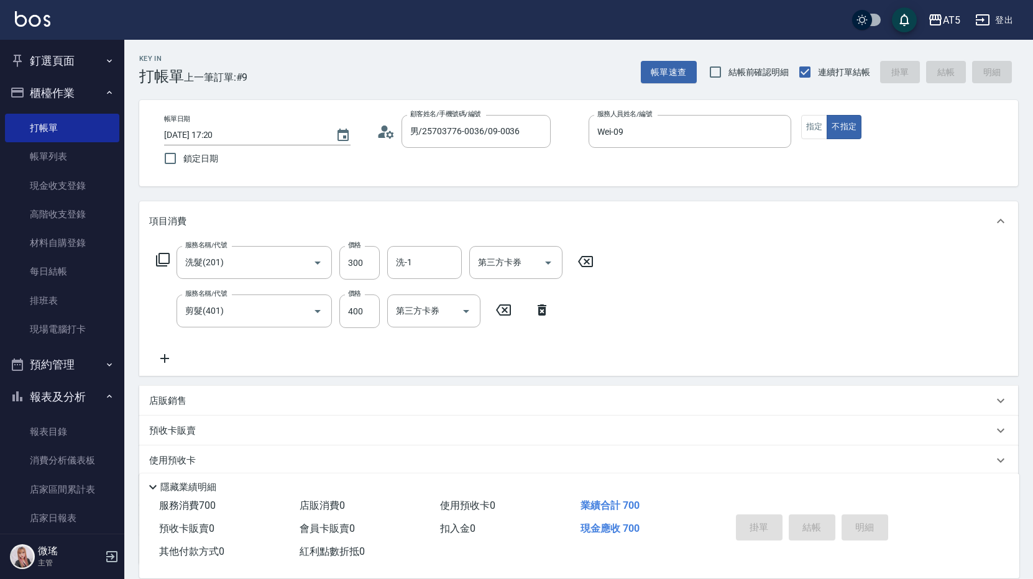
type input "0"
